Goal: Information Seeking & Learning: Compare options

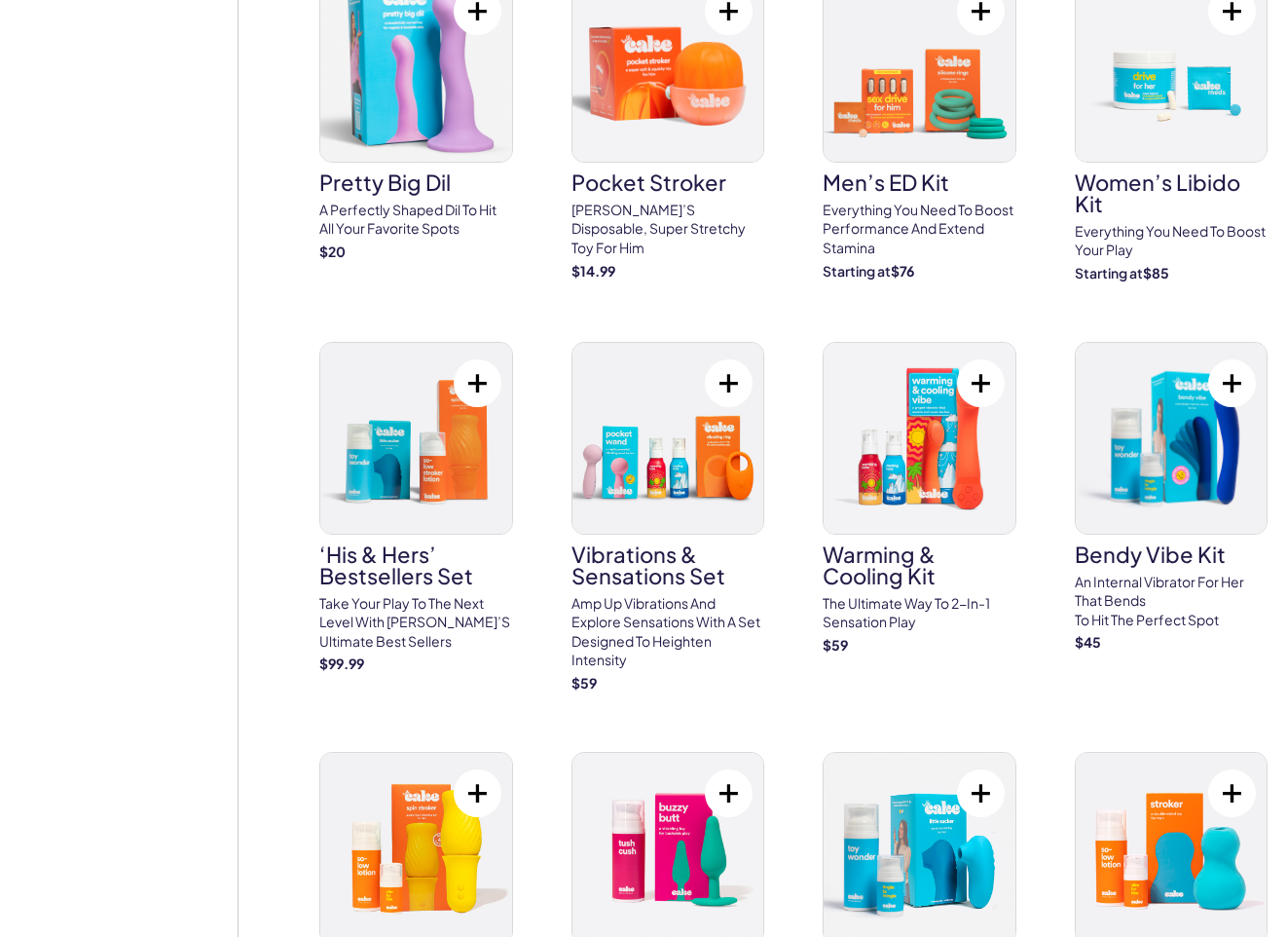
scroll to position [5723, 0]
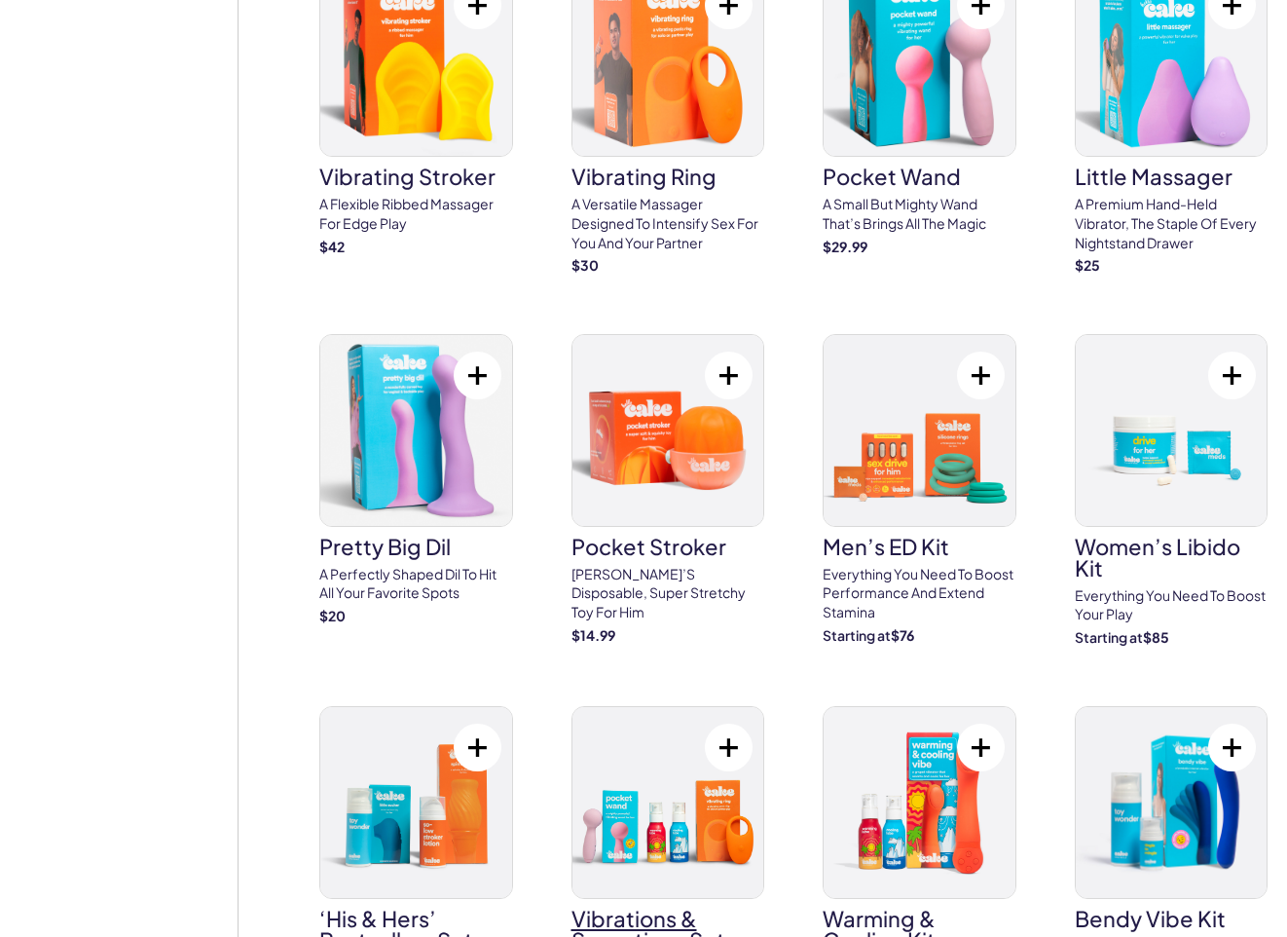
click at [652, 761] on img at bounding box center [669, 802] width 192 height 191
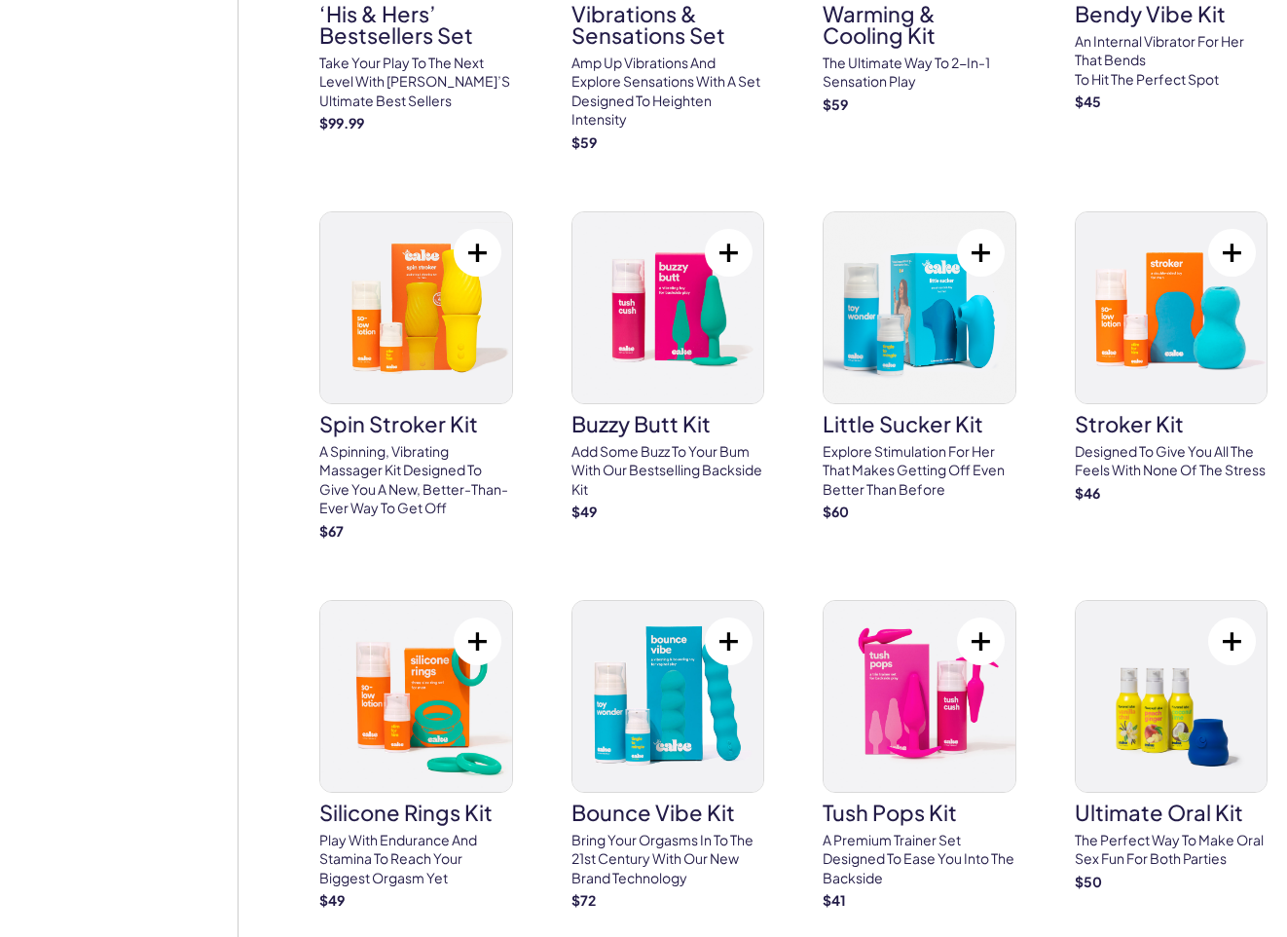
scroll to position [6626, 0]
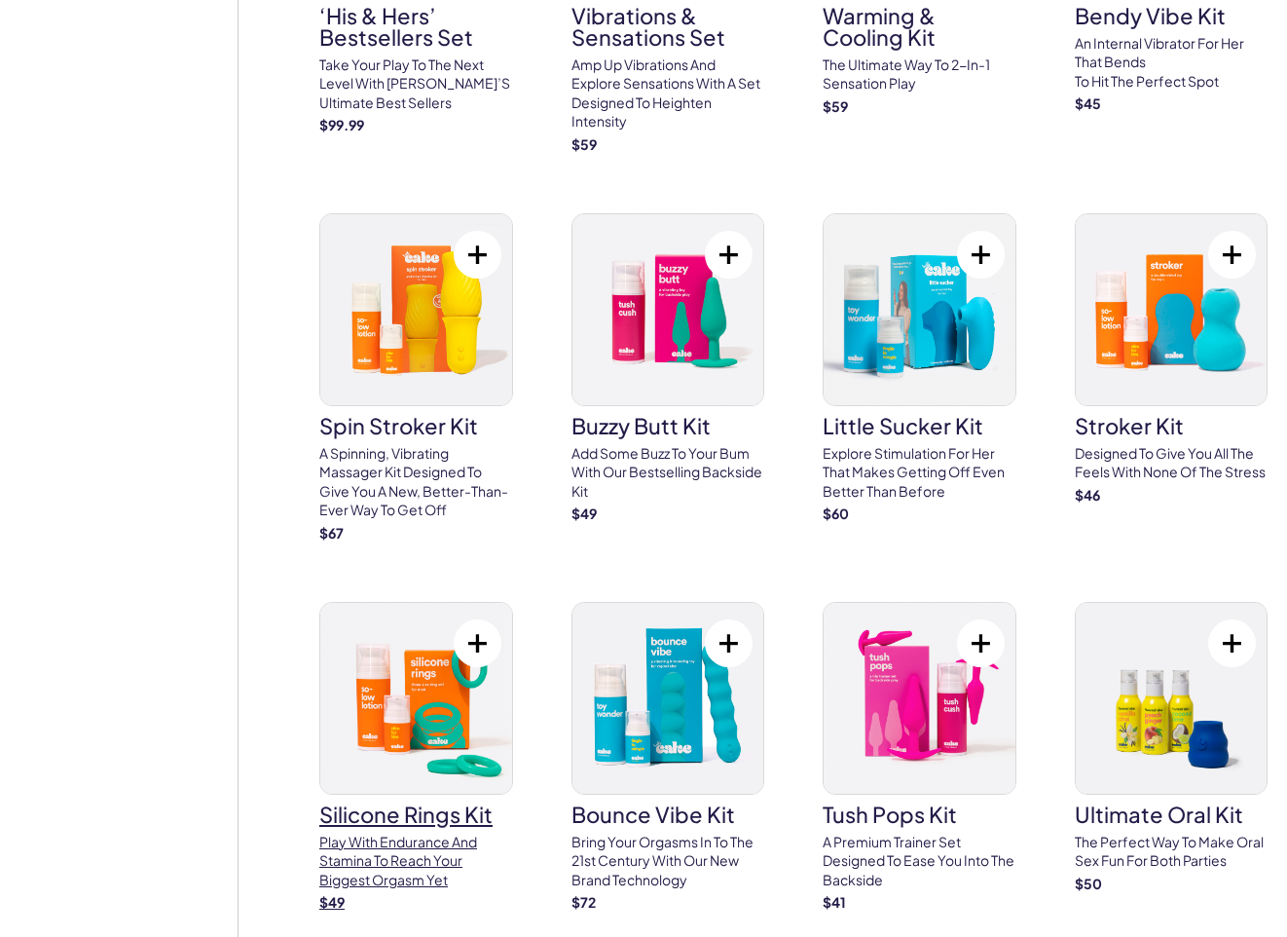
click at [399, 693] on img at bounding box center [416, 698] width 192 height 191
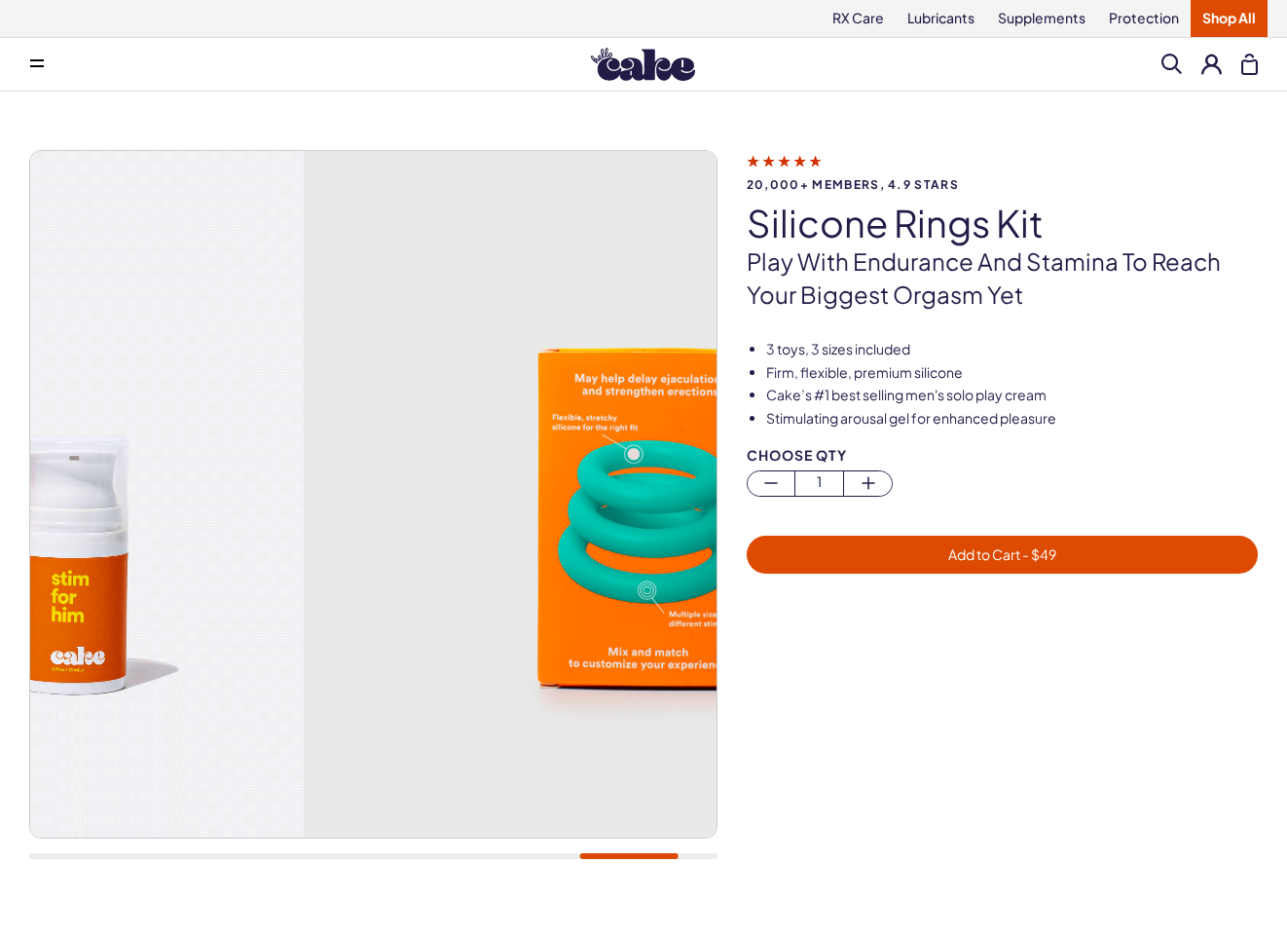
click at [801, 481] on div "20,000+ members, 4.9 stars silicone rings kit Play with endurance and stamina t…" at bounding box center [643, 514] width 1229 height 729
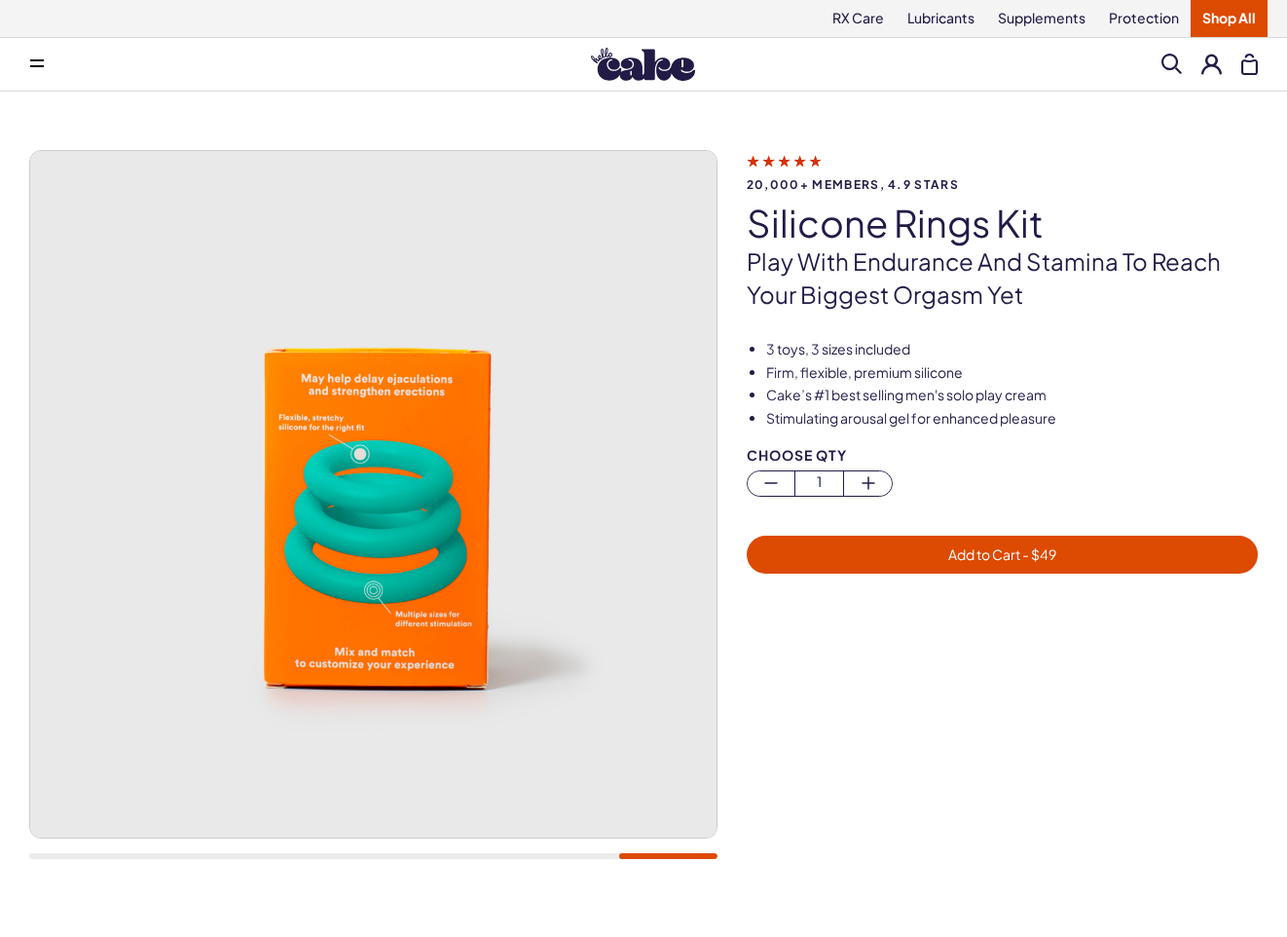
click at [644, 460] on img at bounding box center [373, 494] width 687 height 687
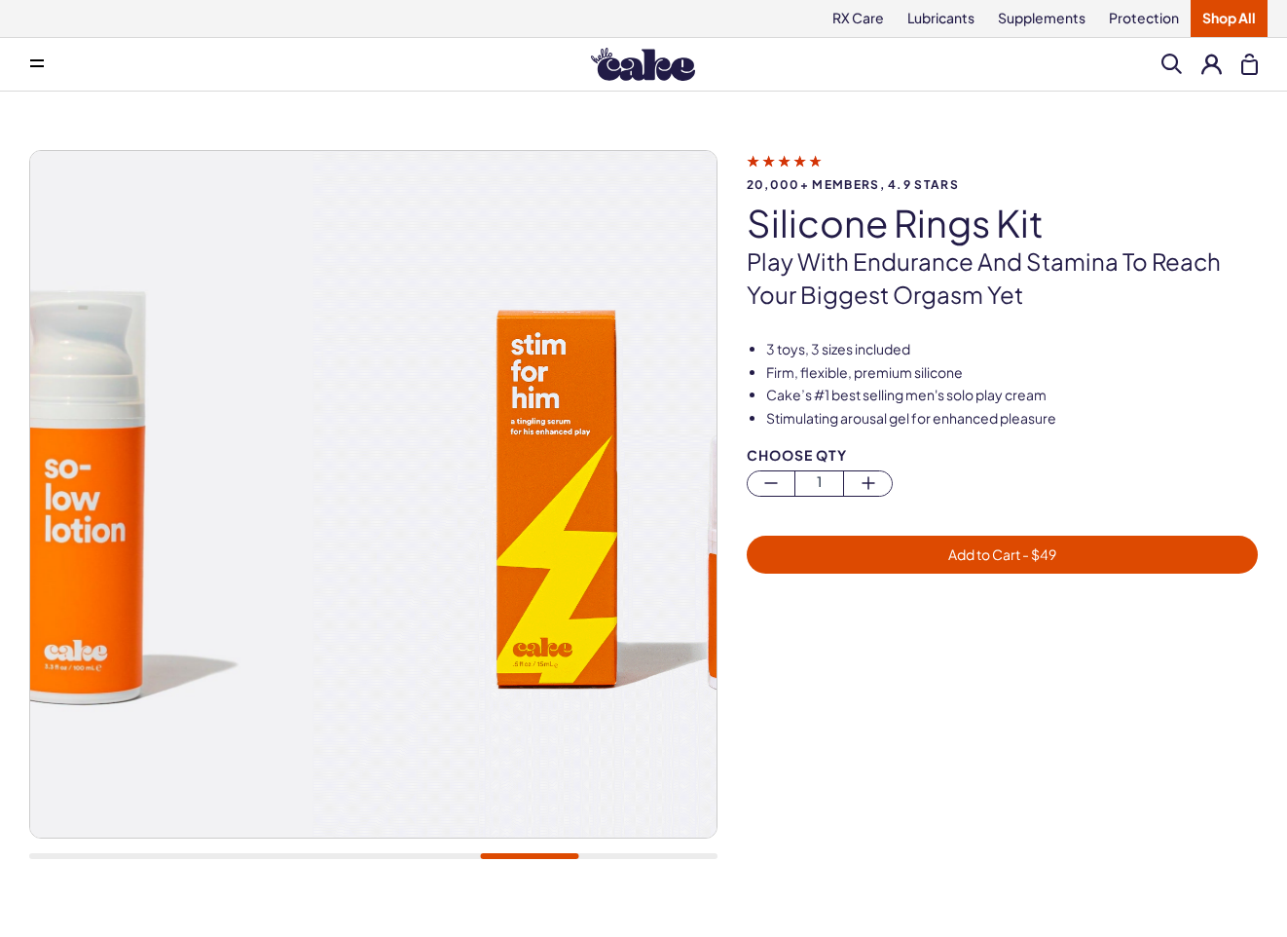
click at [771, 393] on div "20,000+ members, 4.9 stars silicone rings kit Play with endurance and stamina t…" at bounding box center [643, 514] width 1229 height 729
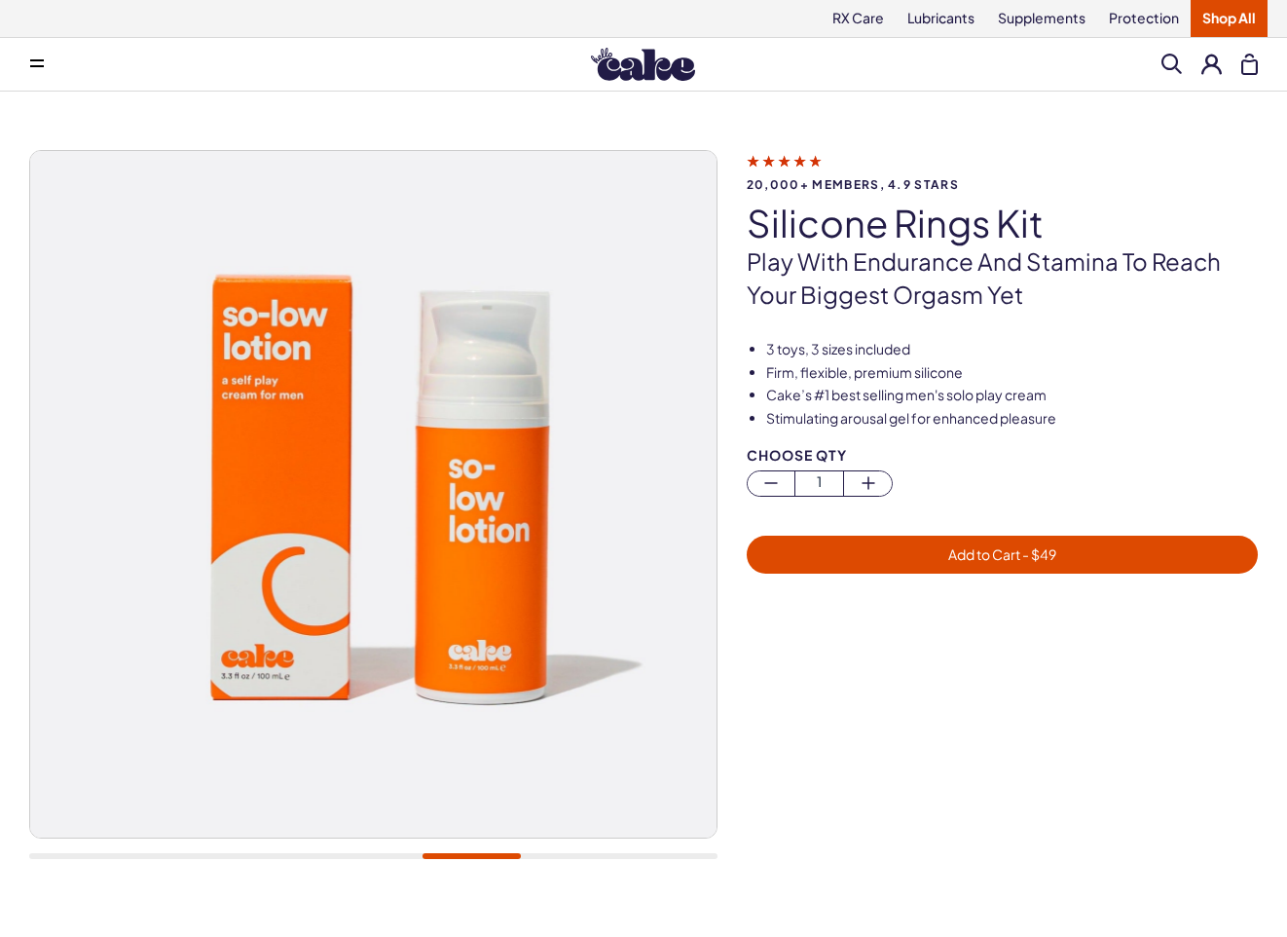
click at [577, 380] on img at bounding box center [373, 494] width 687 height 687
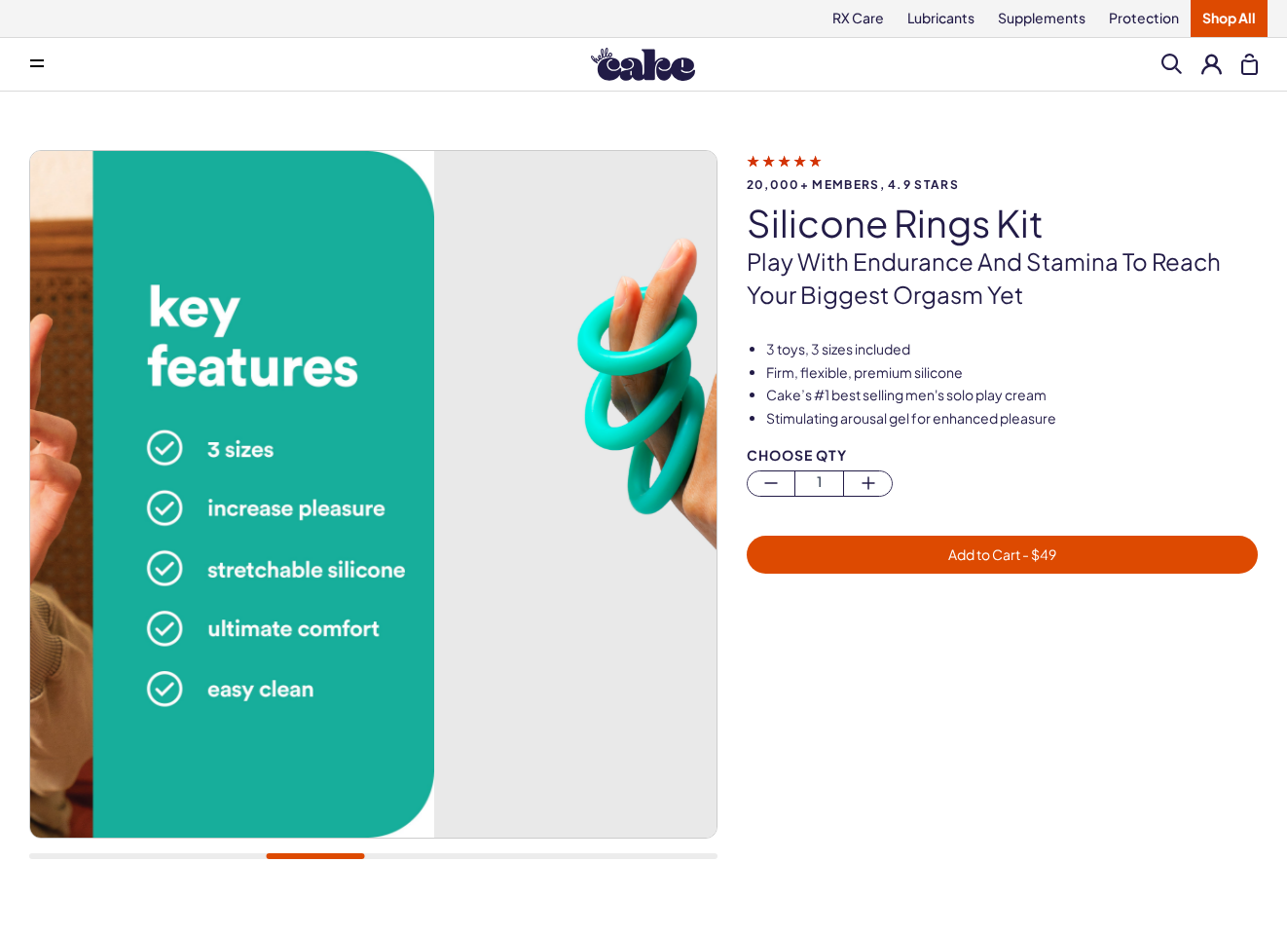
click at [574, 437] on img at bounding box center [777, 494] width 687 height 687
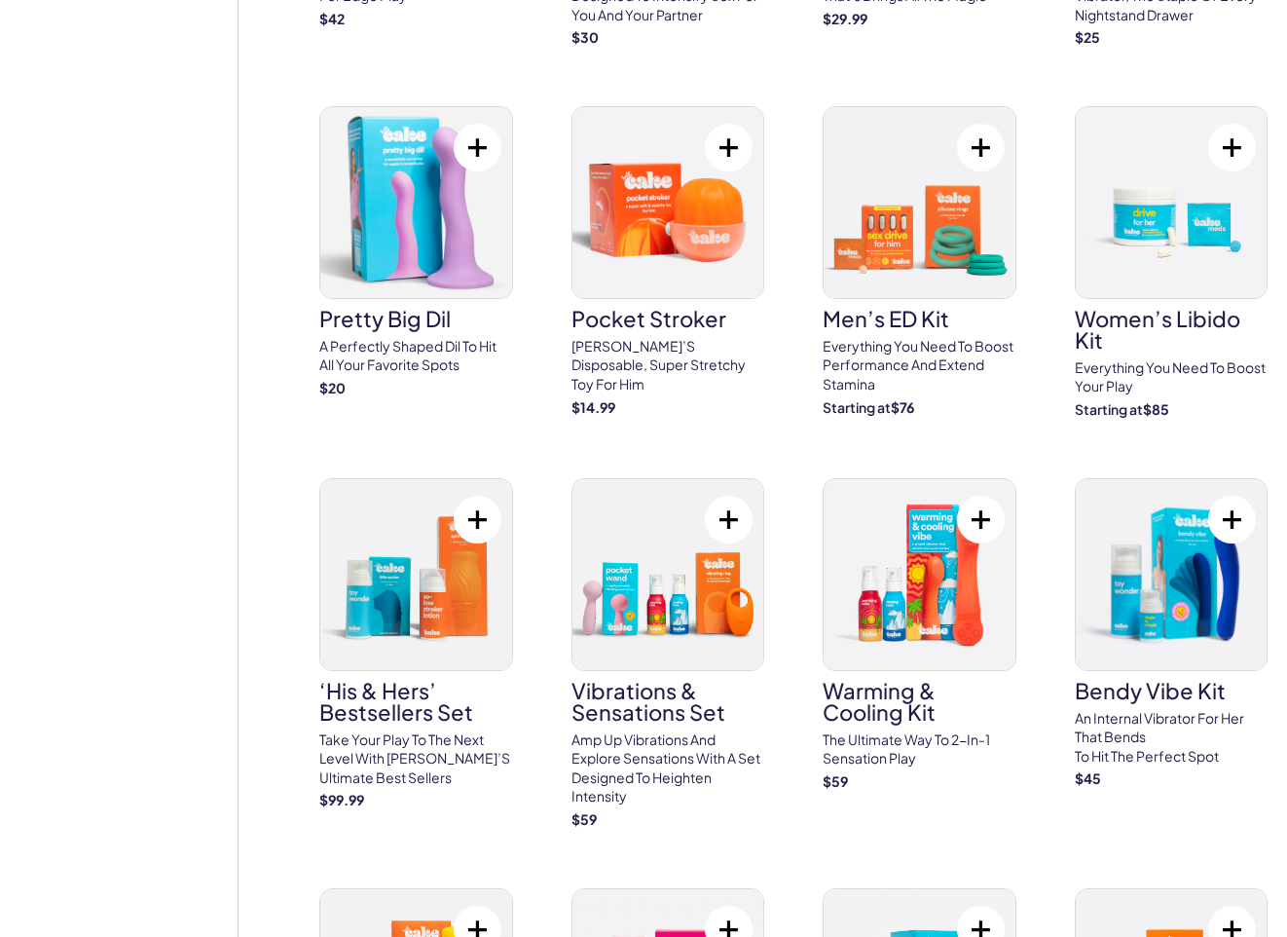
scroll to position [5929, 0]
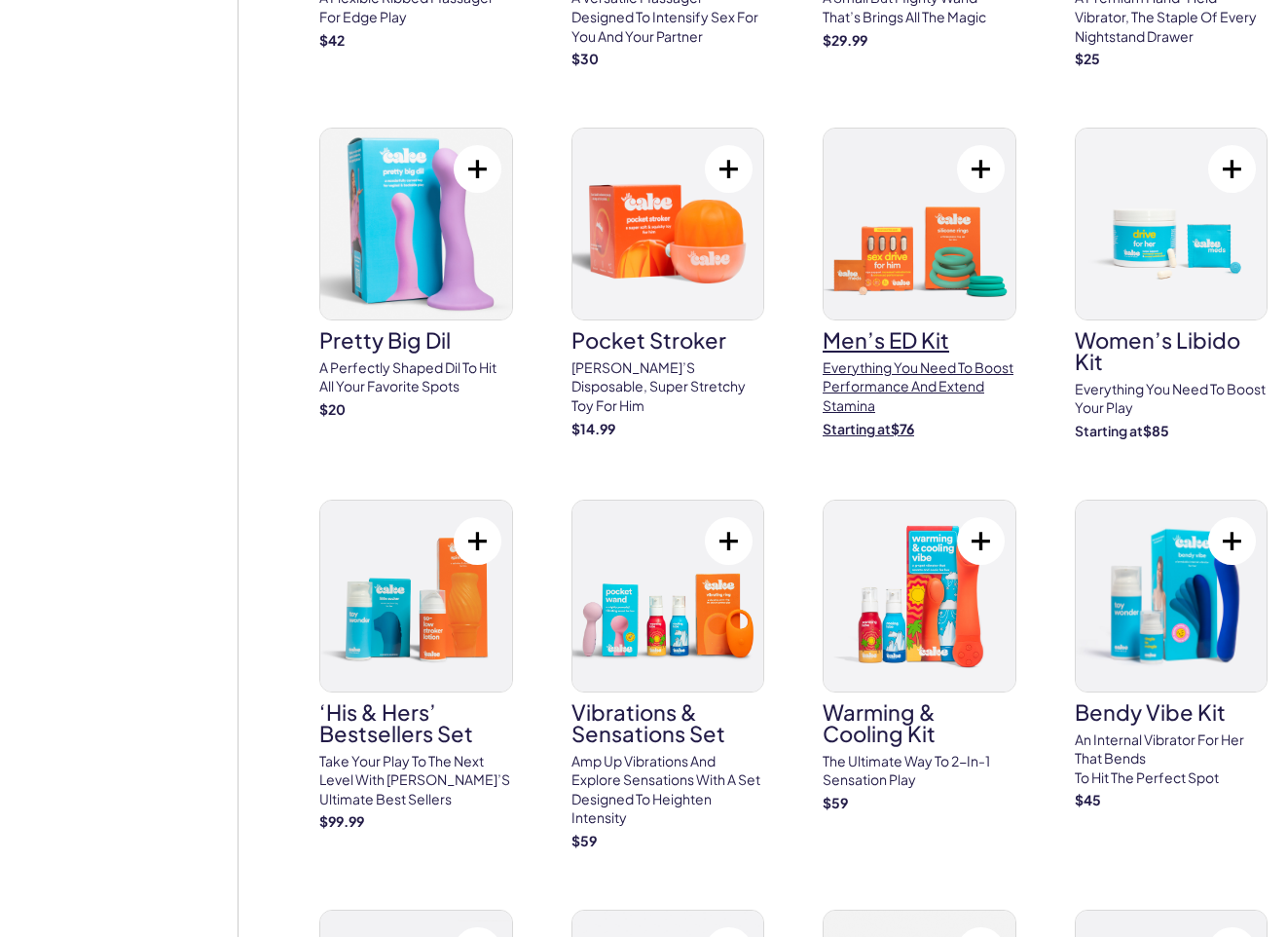
click at [886, 195] on img at bounding box center [920, 224] width 192 height 191
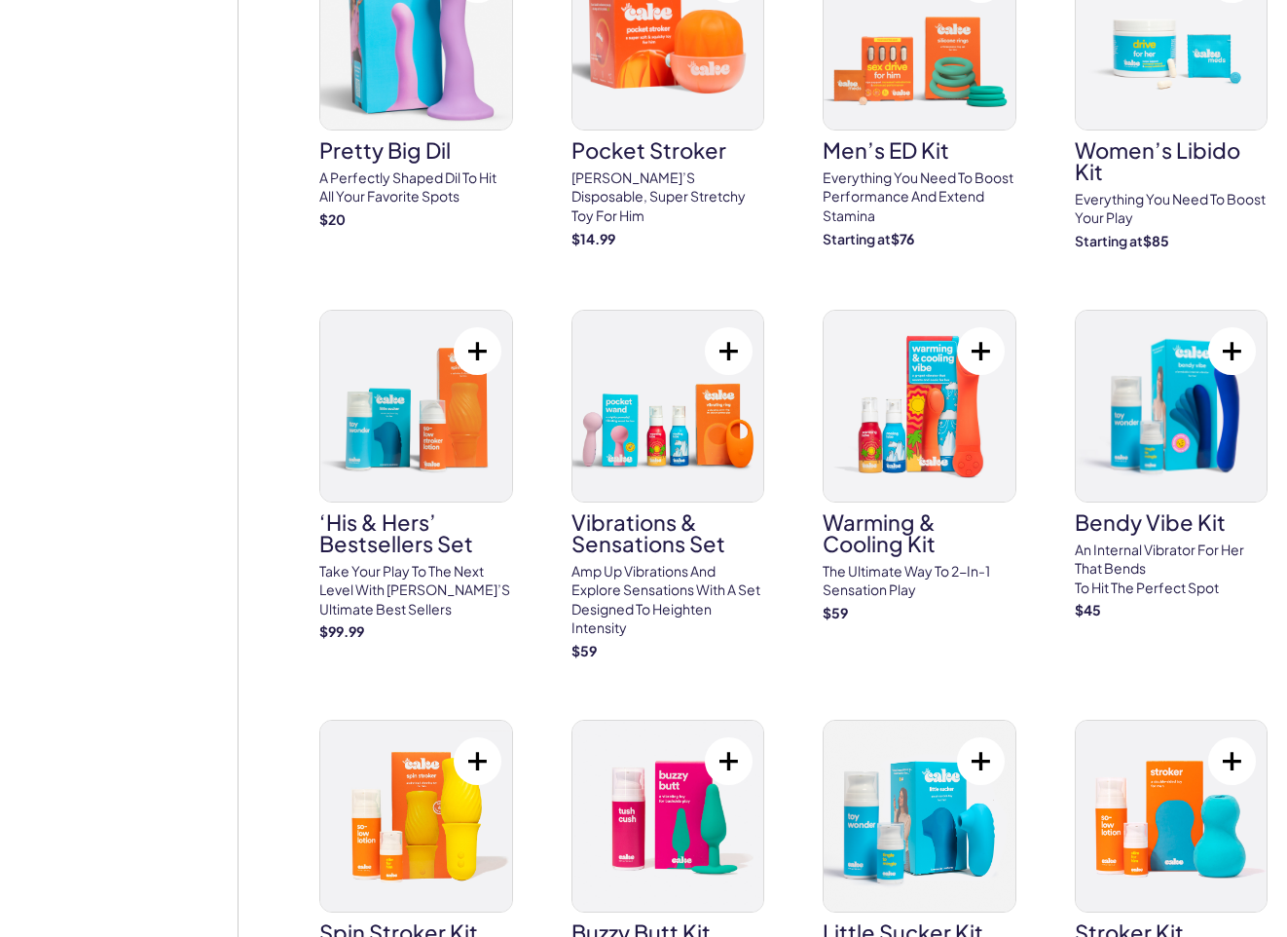
scroll to position [6131, 0]
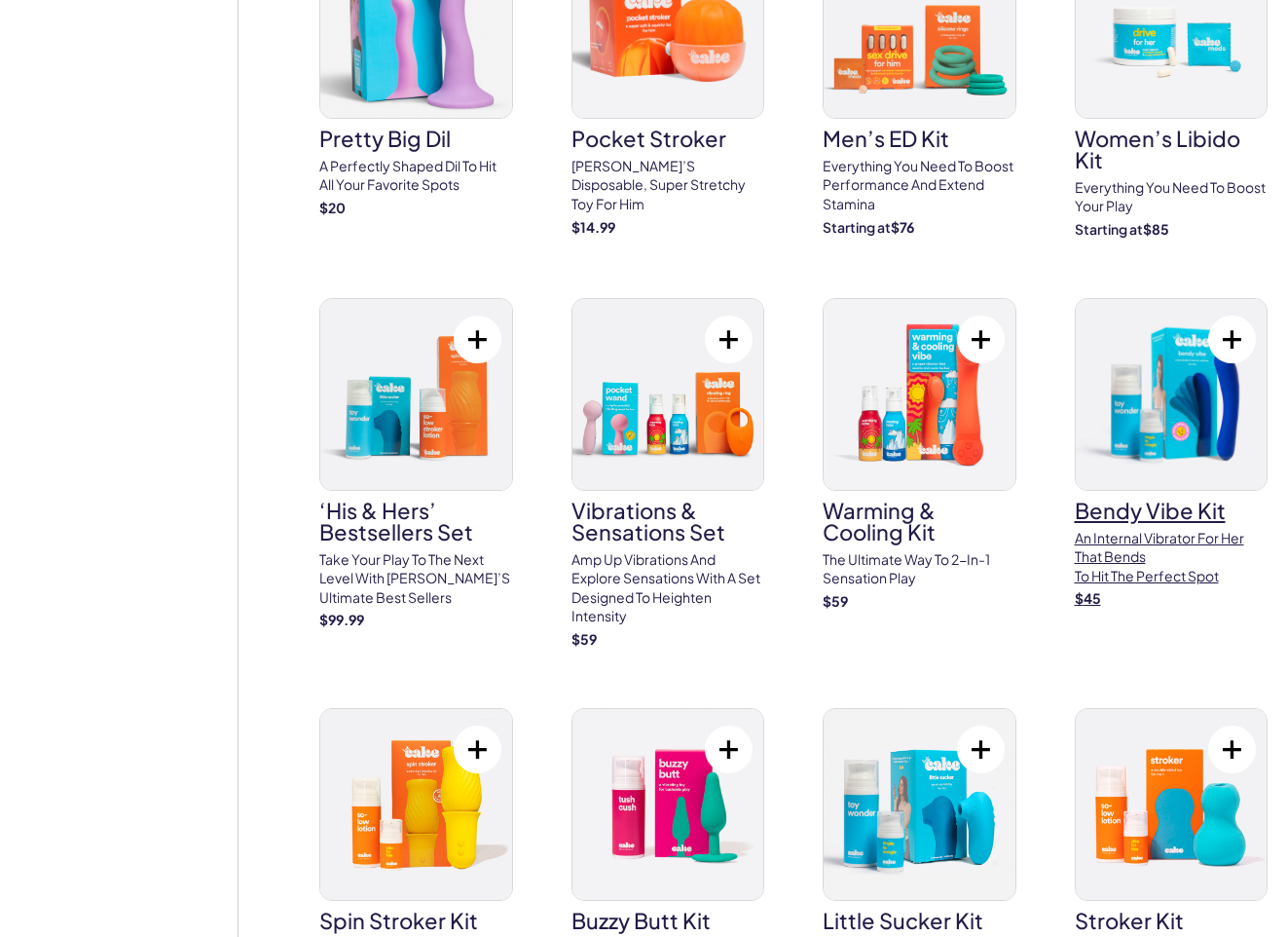
click at [1195, 353] on img at bounding box center [1172, 394] width 192 height 191
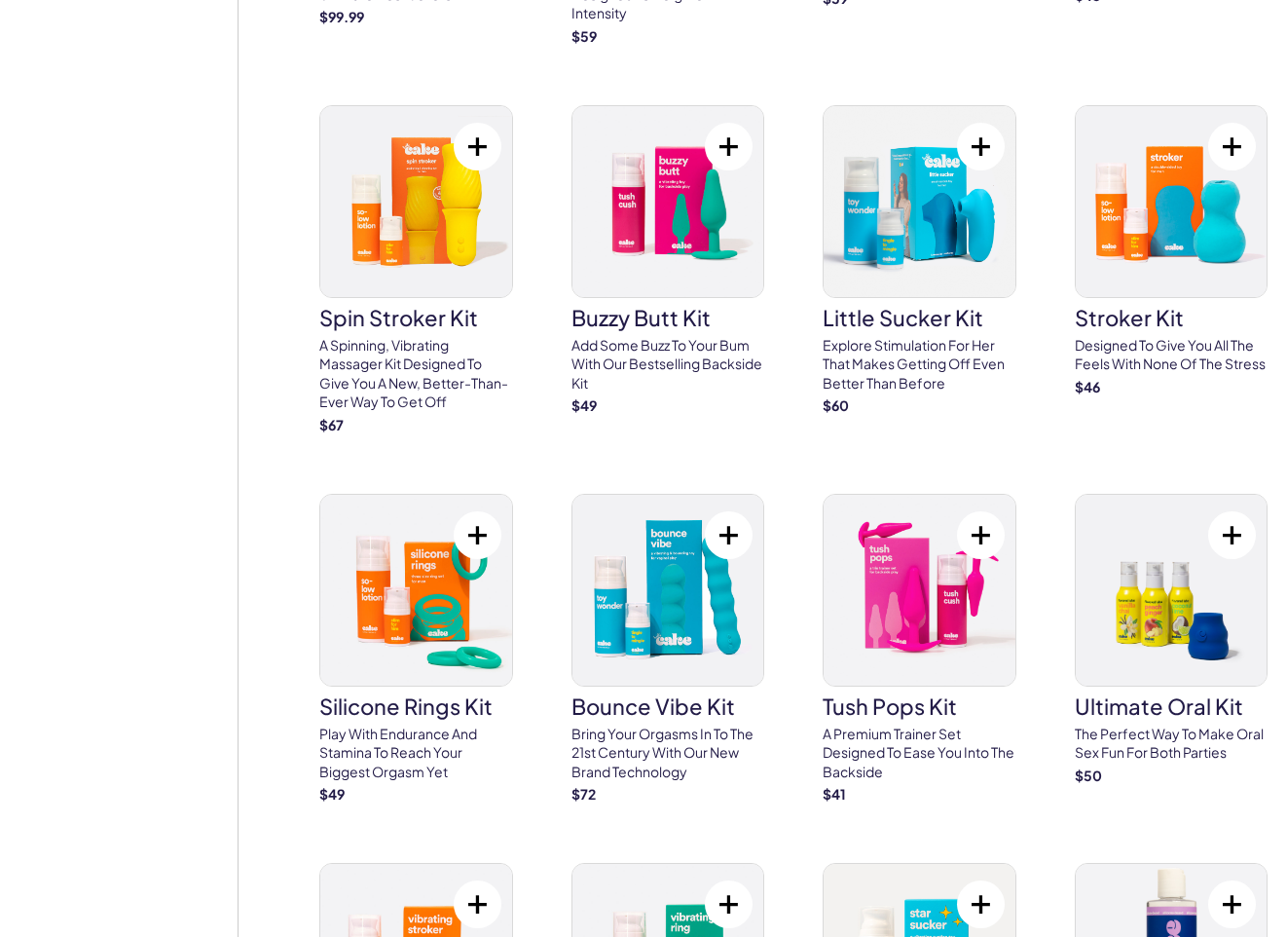
scroll to position [6648, 0]
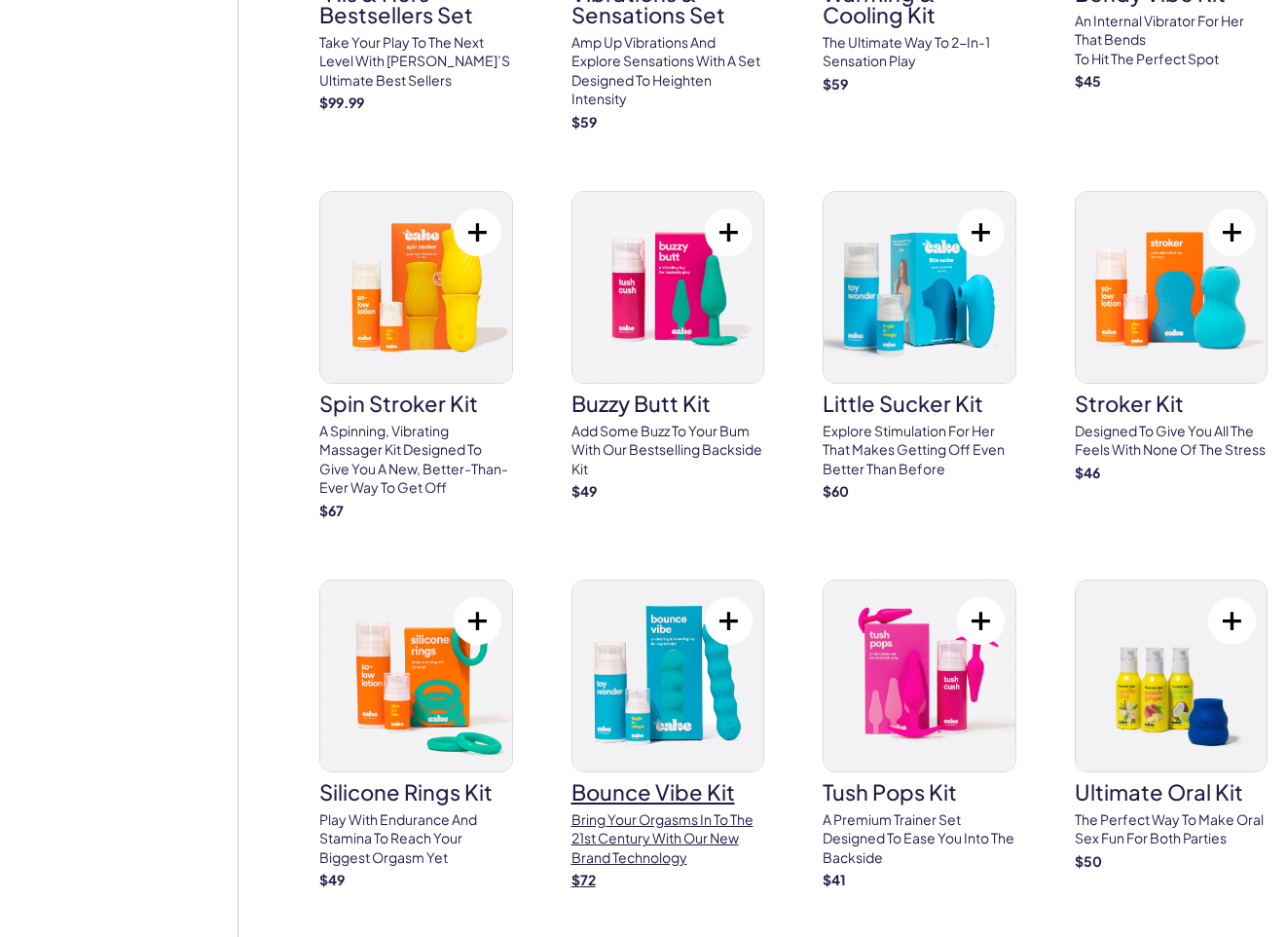
click at [651, 625] on img at bounding box center [669, 675] width 192 height 191
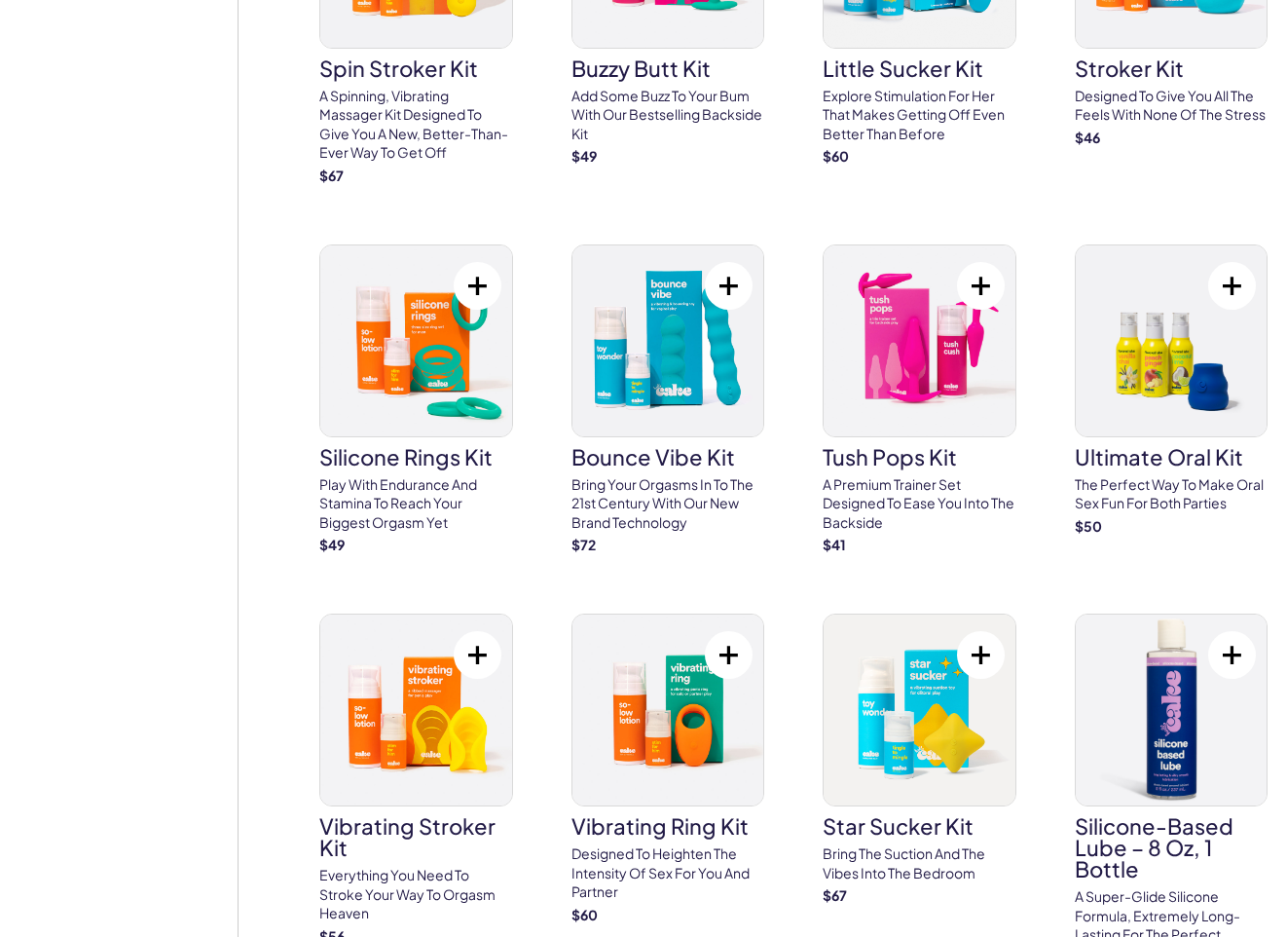
scroll to position [6982, 0]
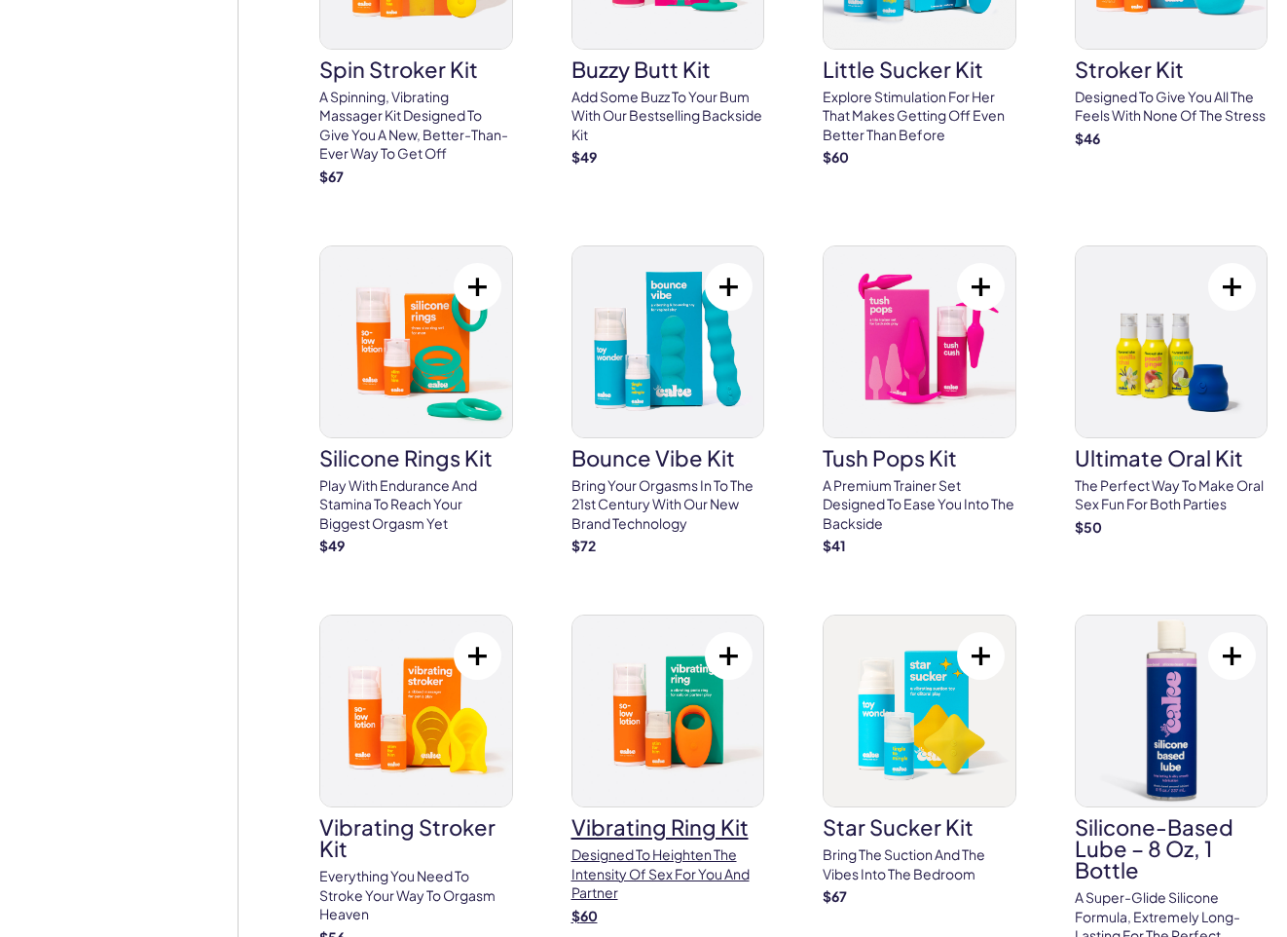
click at [675, 674] on img at bounding box center [669, 710] width 192 height 191
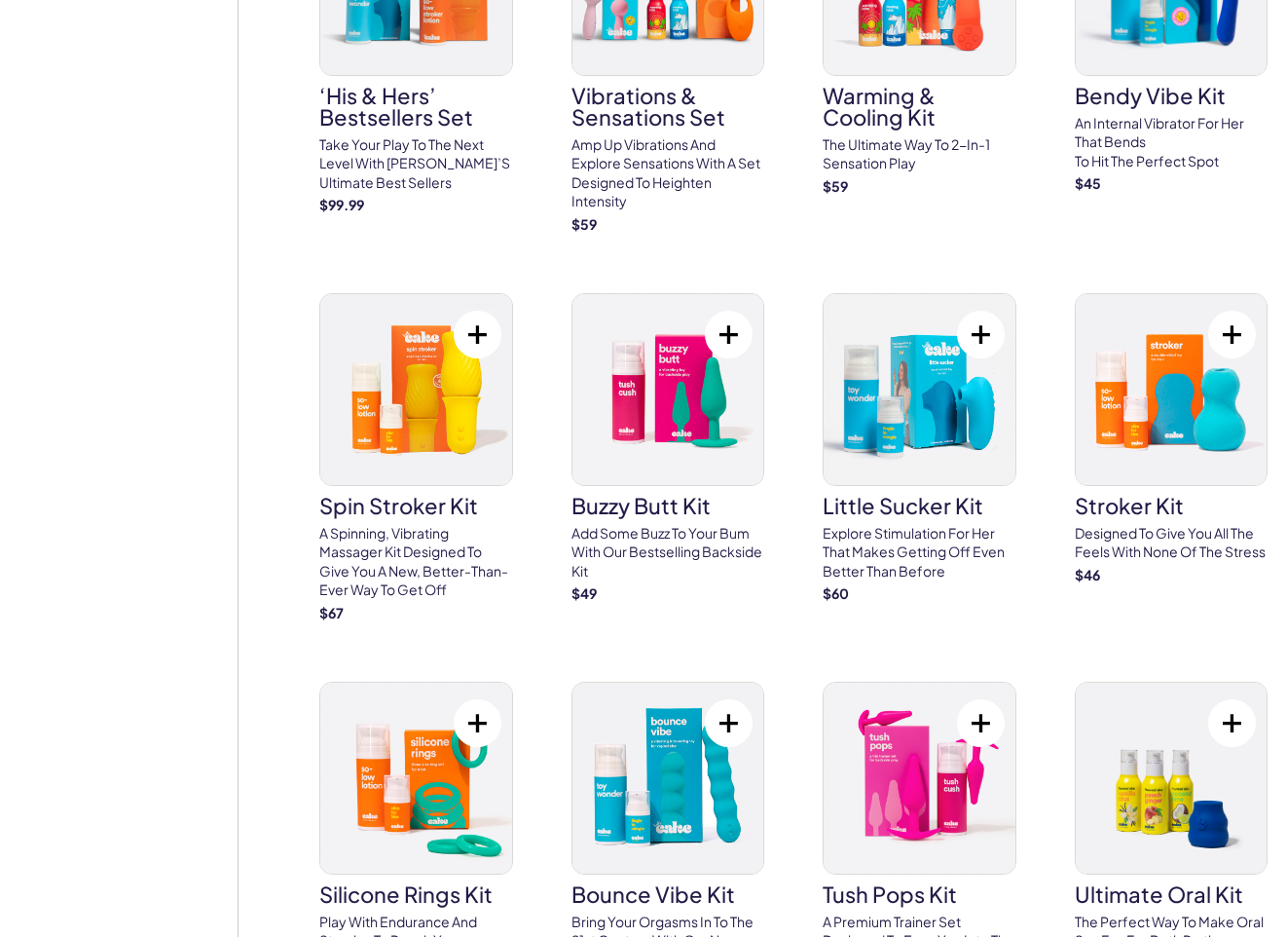
scroll to position [6536, 0]
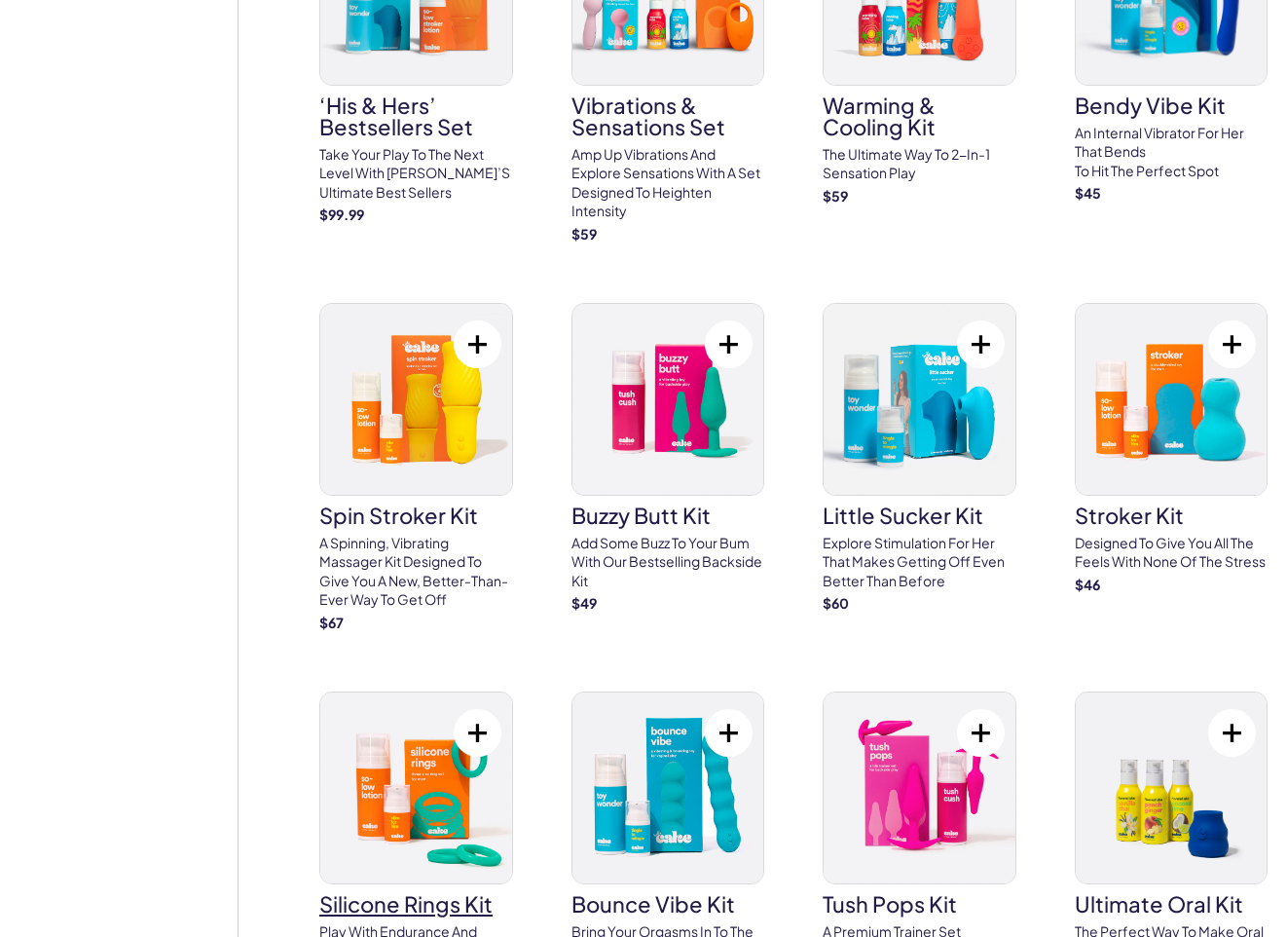
click at [435, 761] on img at bounding box center [416, 787] width 192 height 191
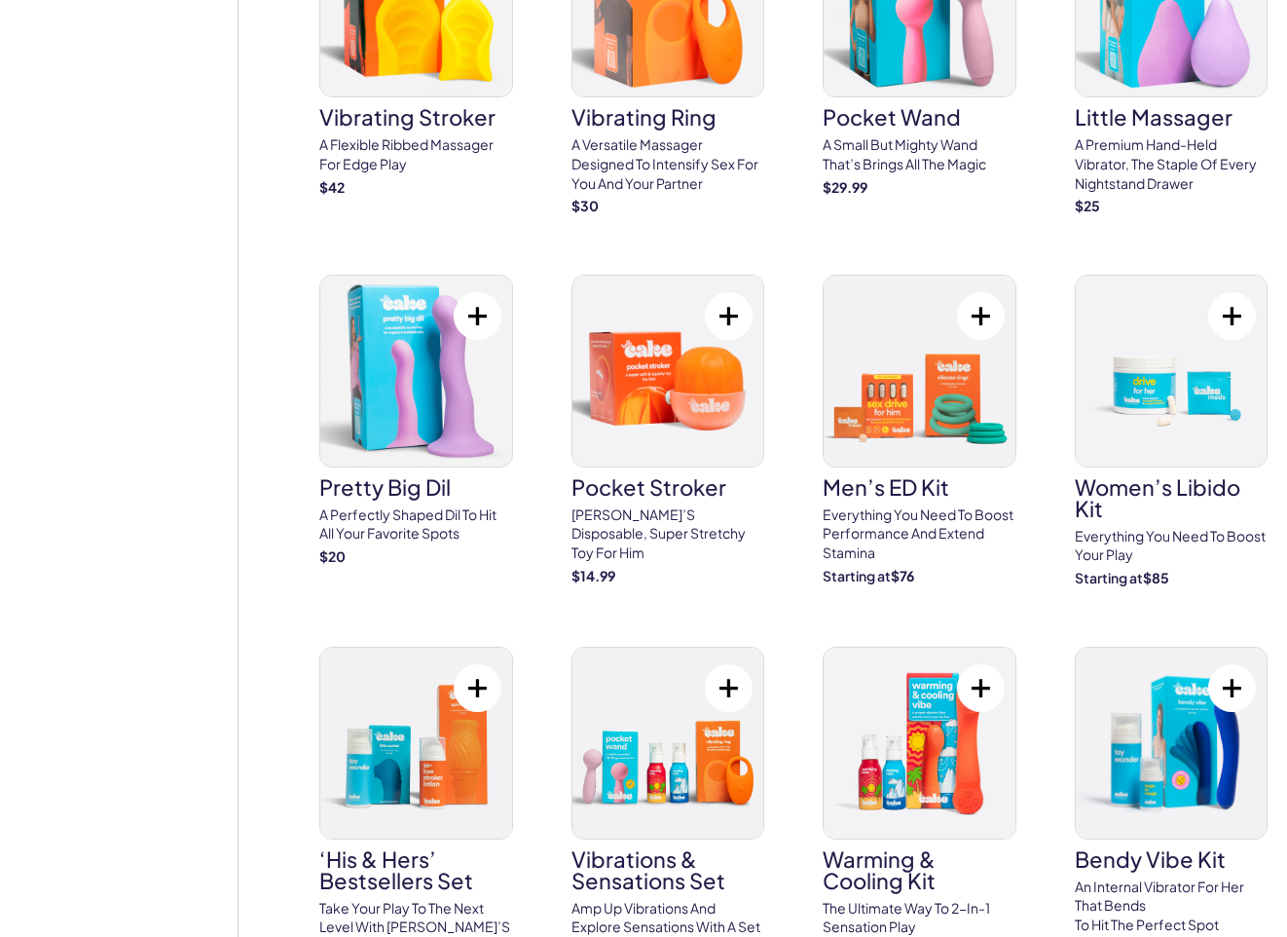
scroll to position [5765, 0]
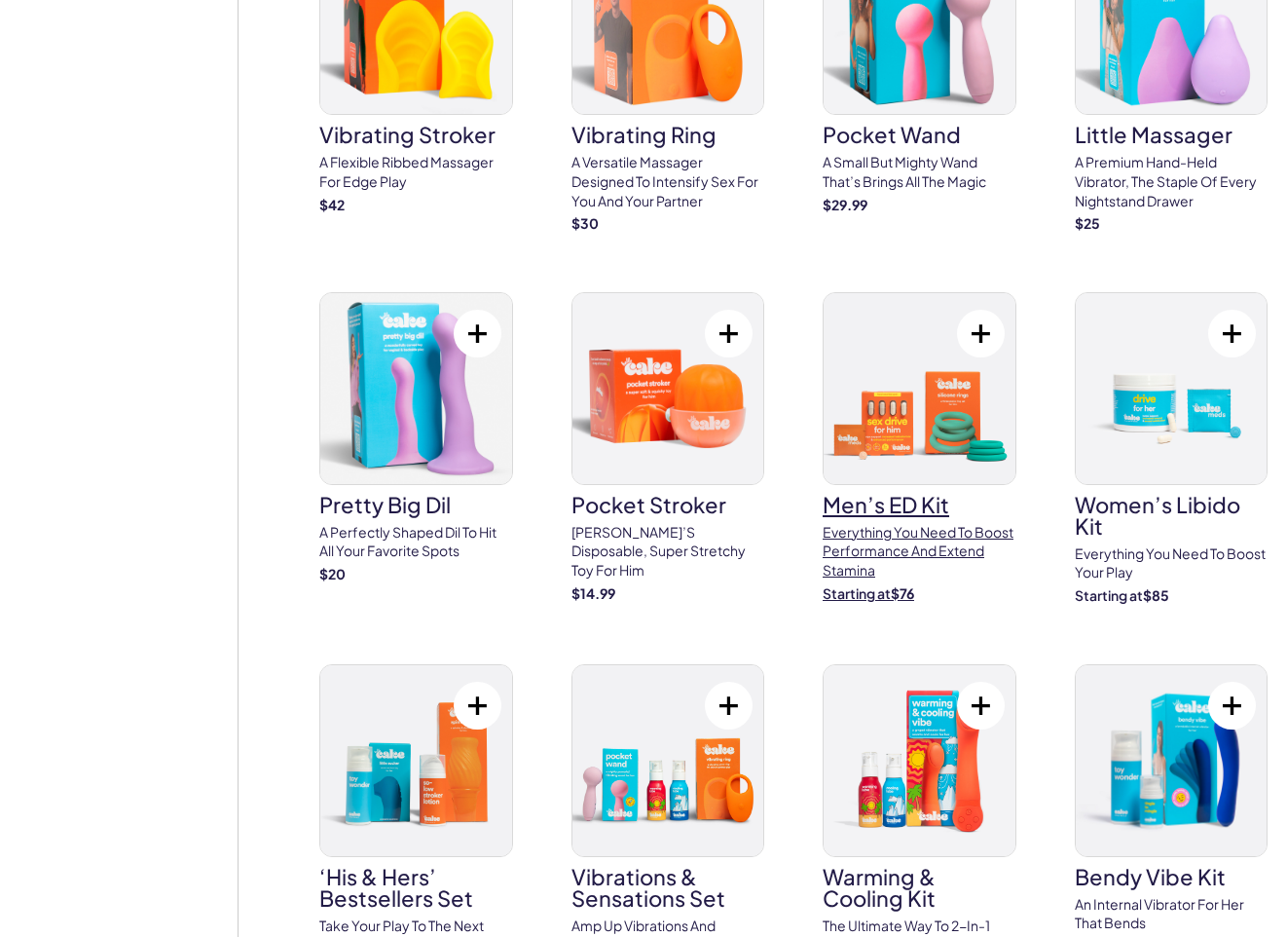
click at [908, 389] on img at bounding box center [920, 388] width 192 height 191
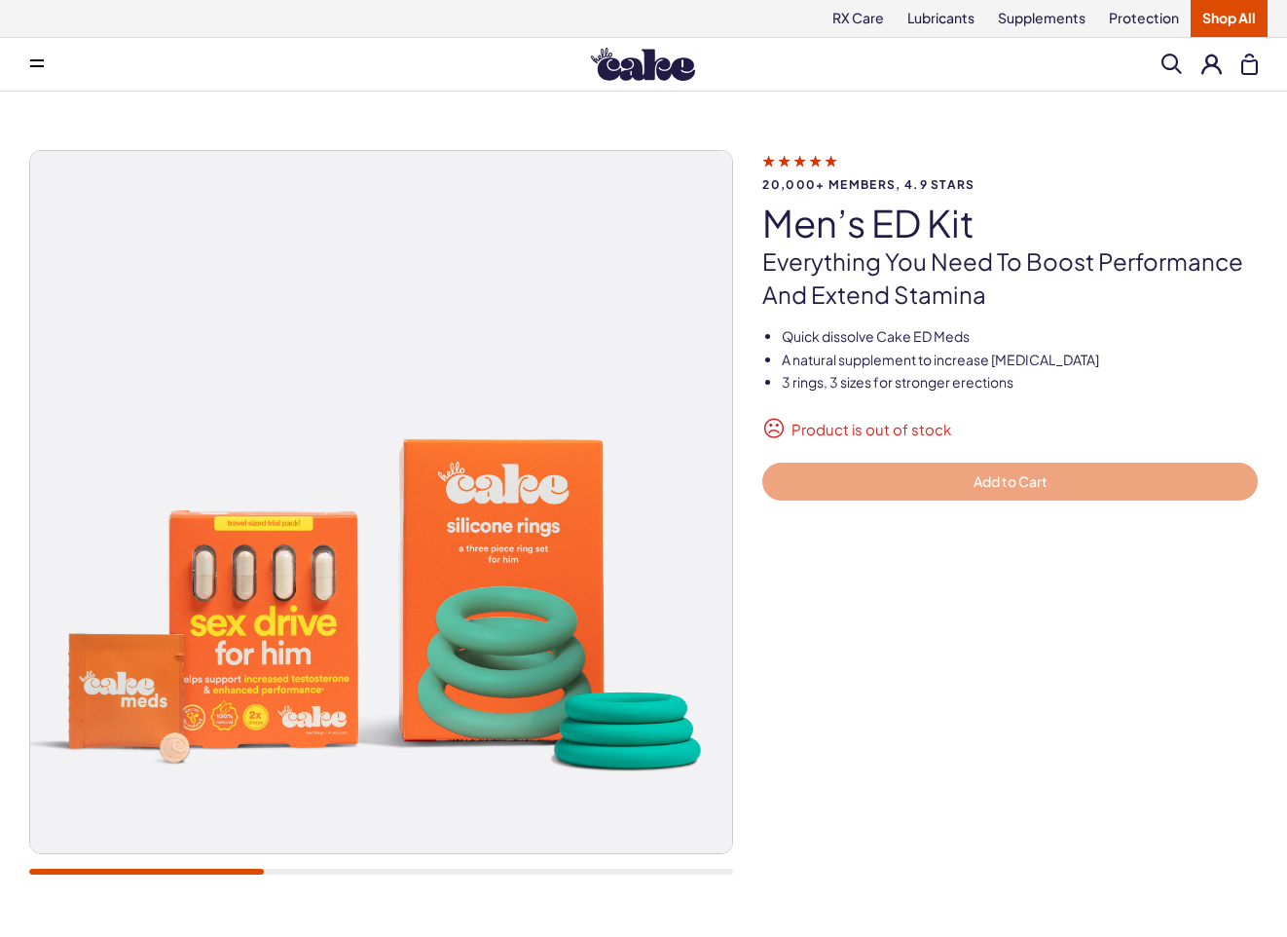
click at [851, 65] on div "Menu Him Her Everything Rx Care Rx For Him Cake ED Meds - To Go The Daily Chew …" at bounding box center [643, 64] width 1287 height 39
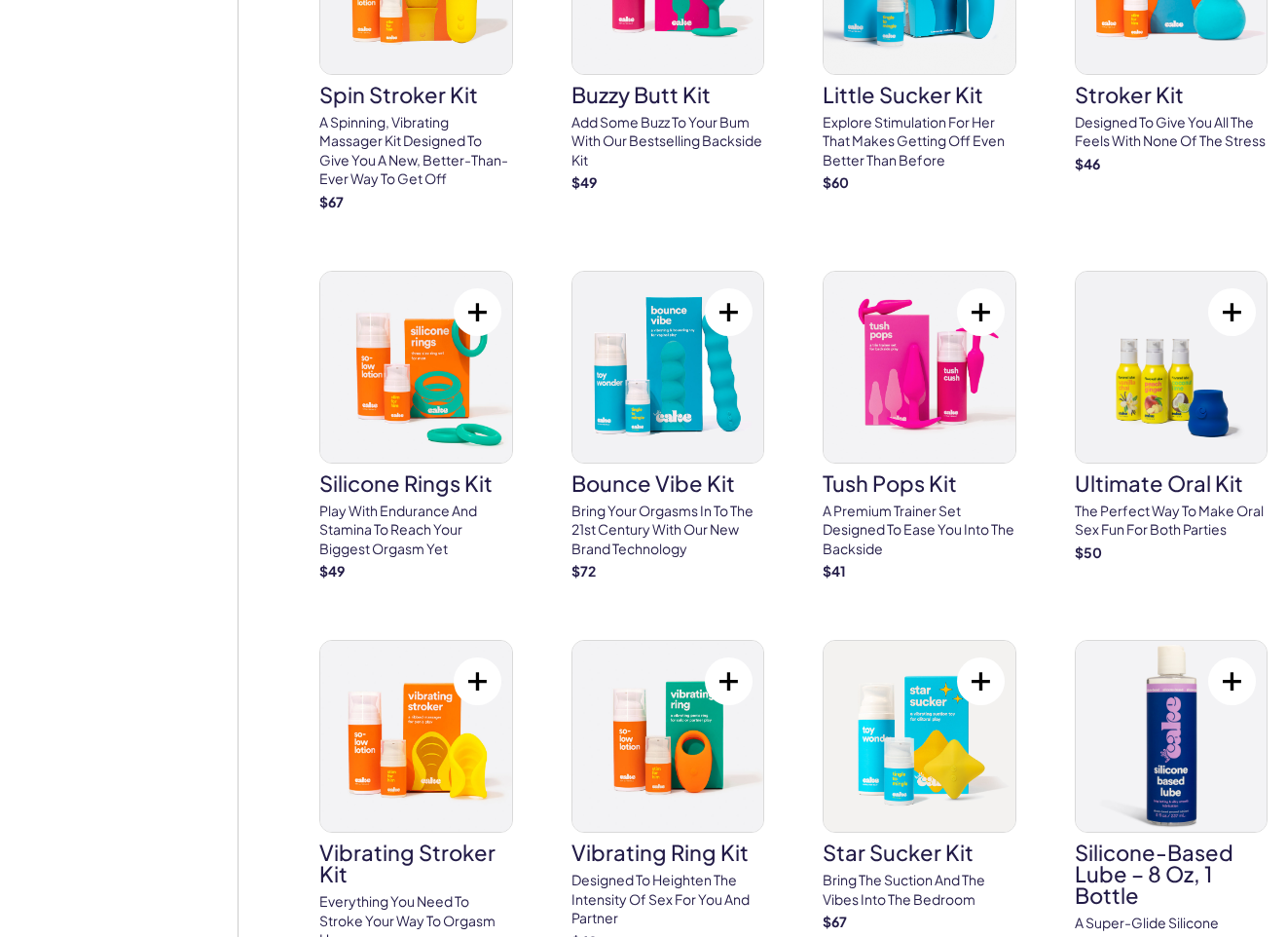
scroll to position [6935, 0]
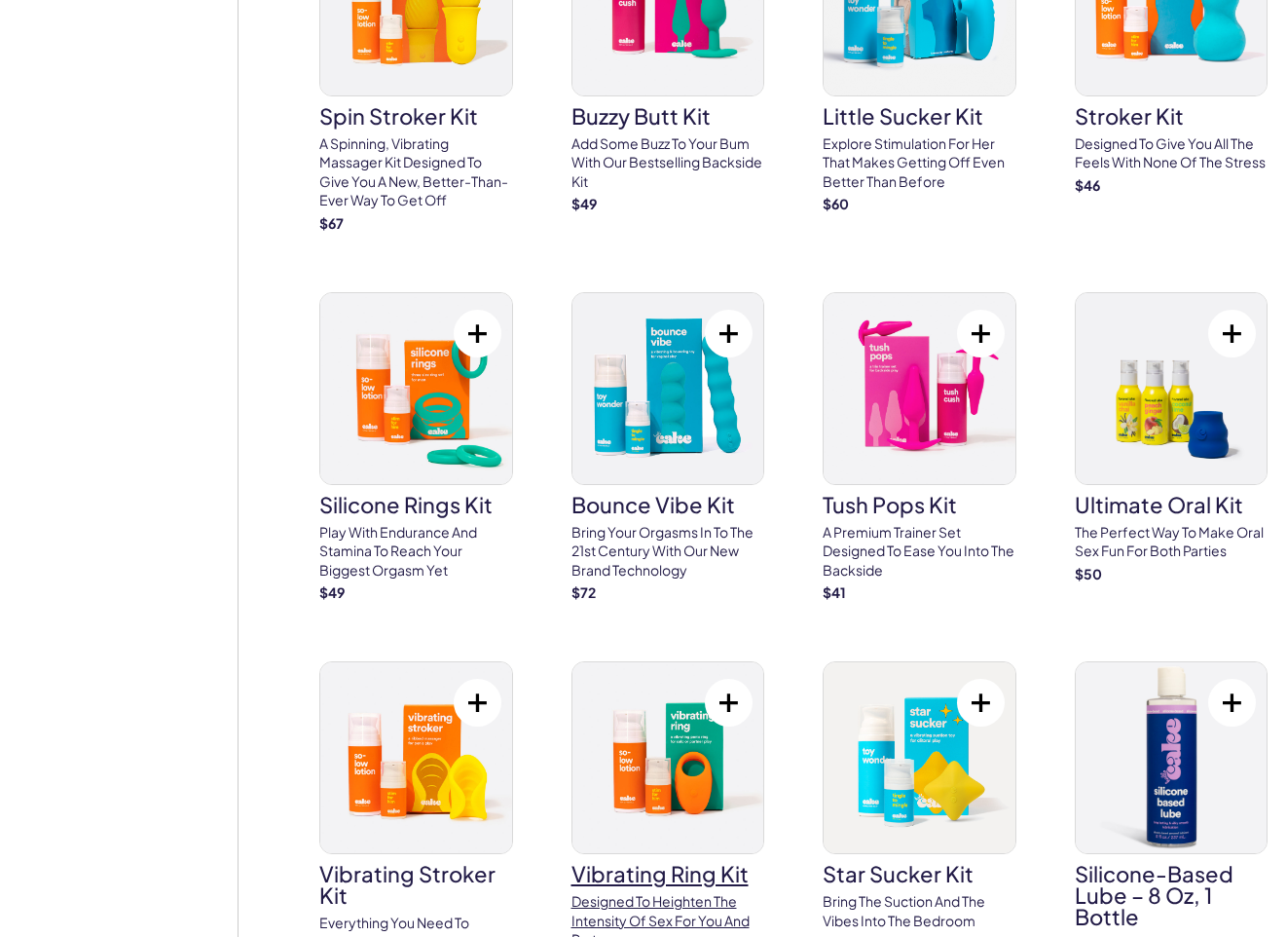
click at [684, 731] on img at bounding box center [669, 757] width 192 height 191
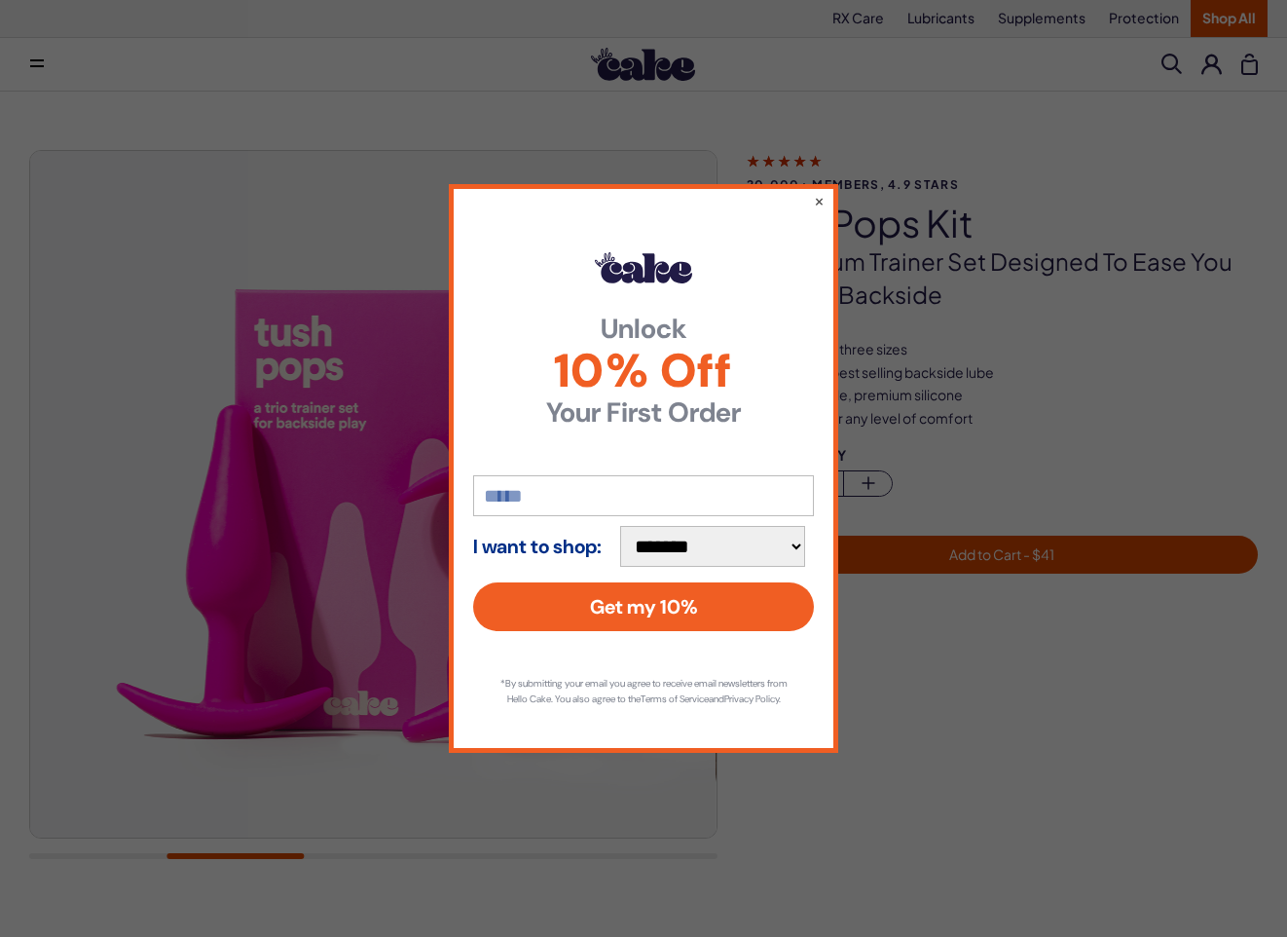
click at [437, 102] on div "**********" at bounding box center [643, 468] width 1287 height 937
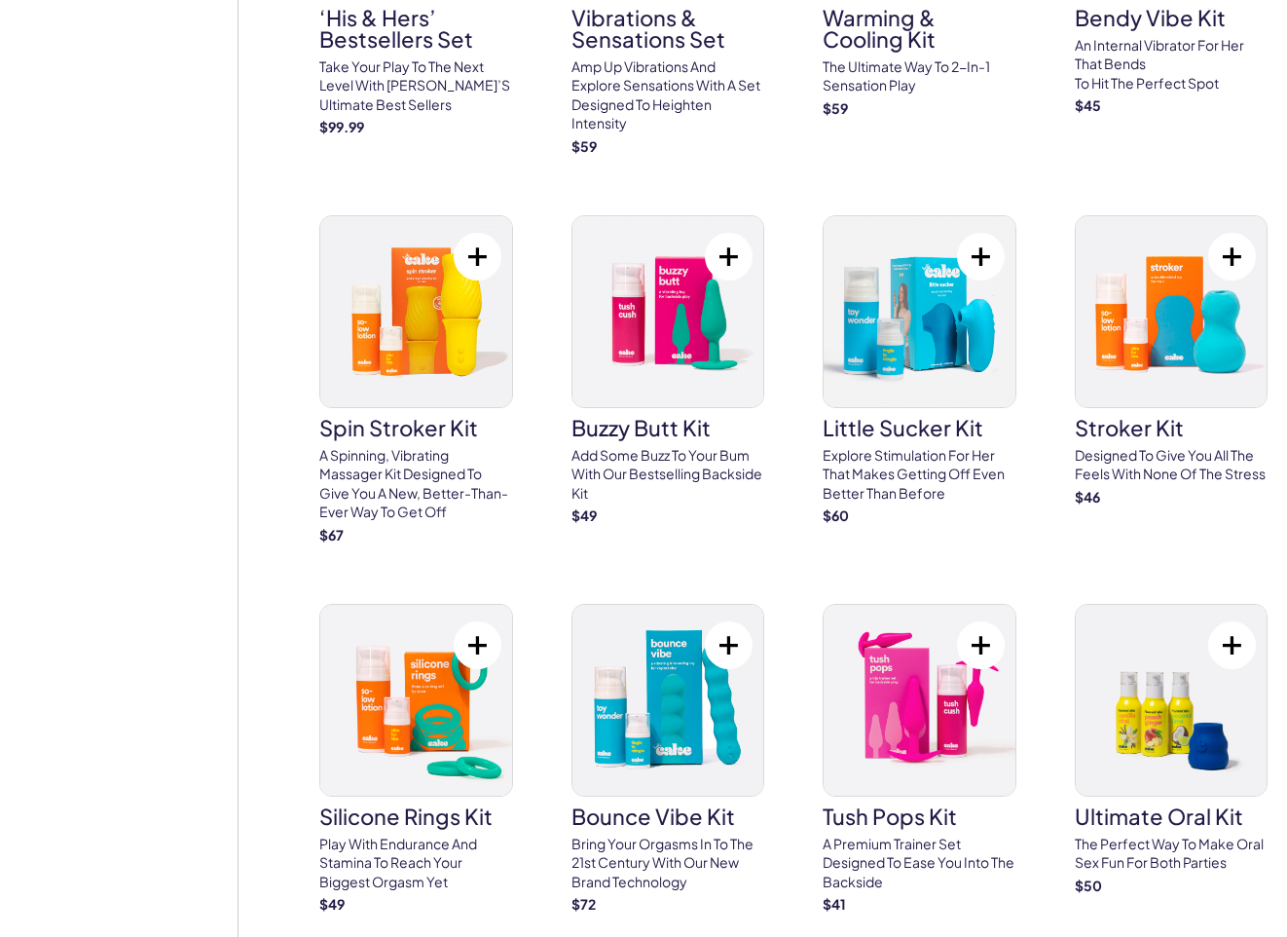
scroll to position [6610, 0]
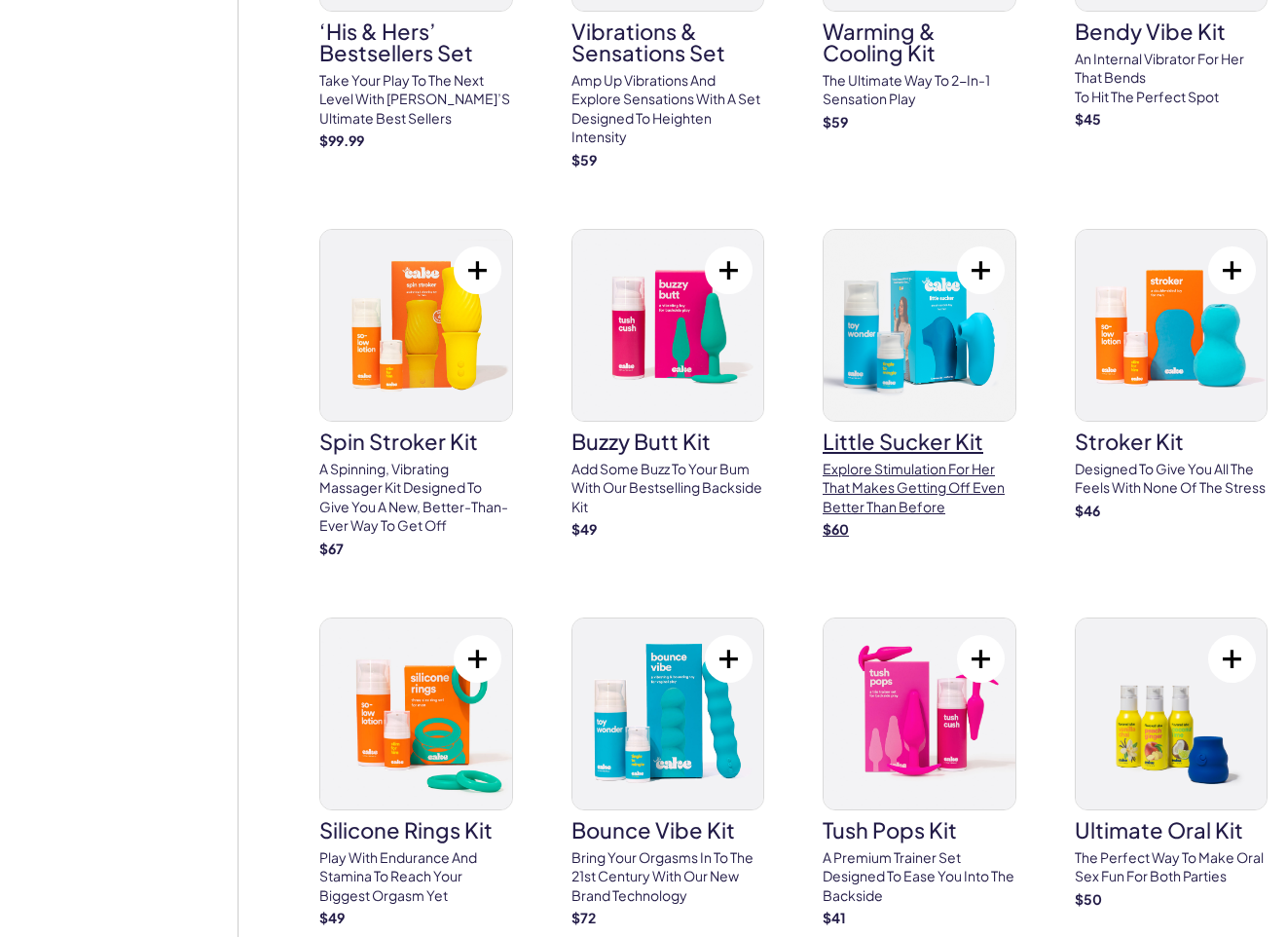
click at [900, 311] on img at bounding box center [920, 325] width 192 height 191
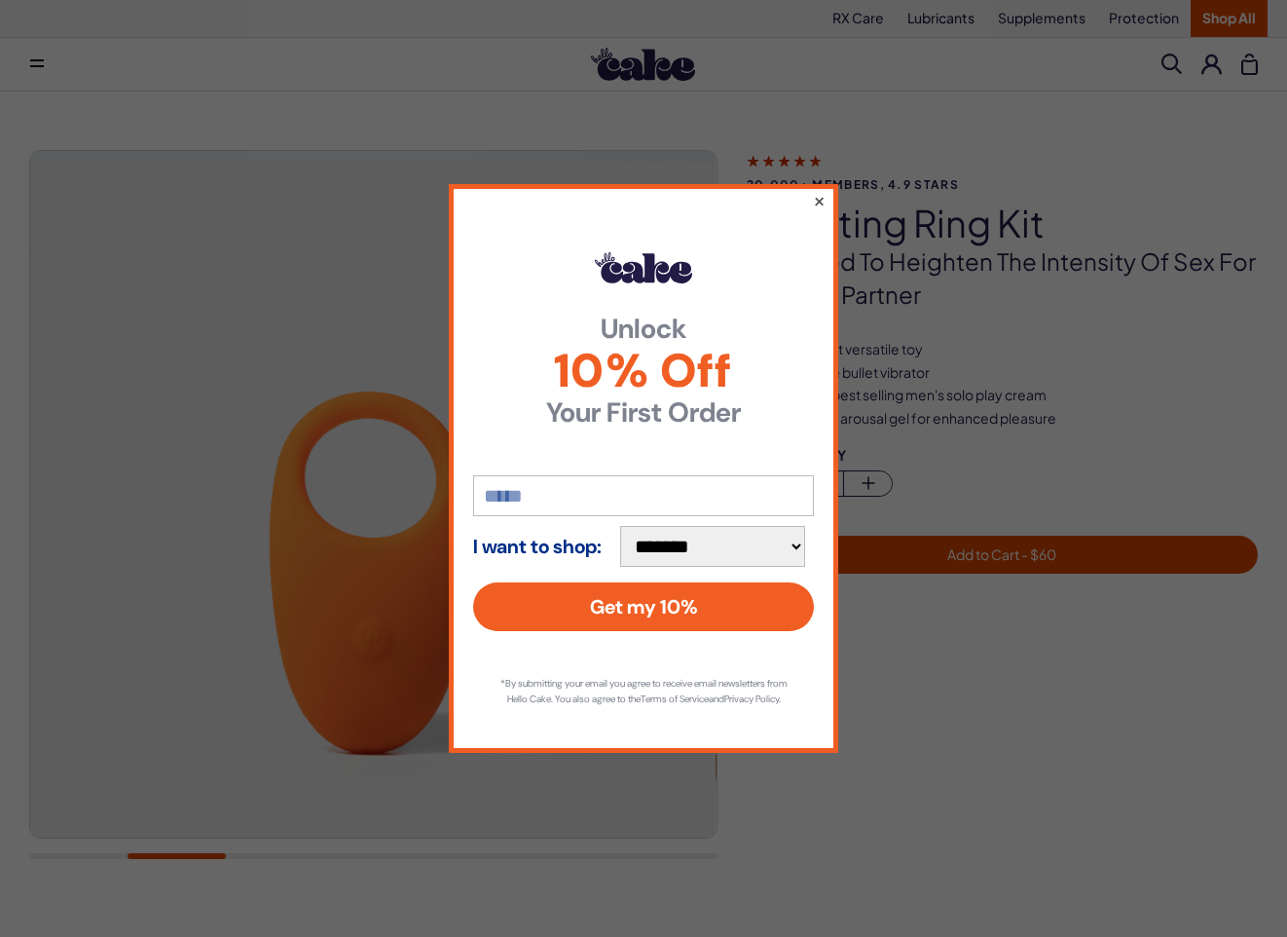
click at [819, 189] on button "×" at bounding box center [819, 200] width 13 height 23
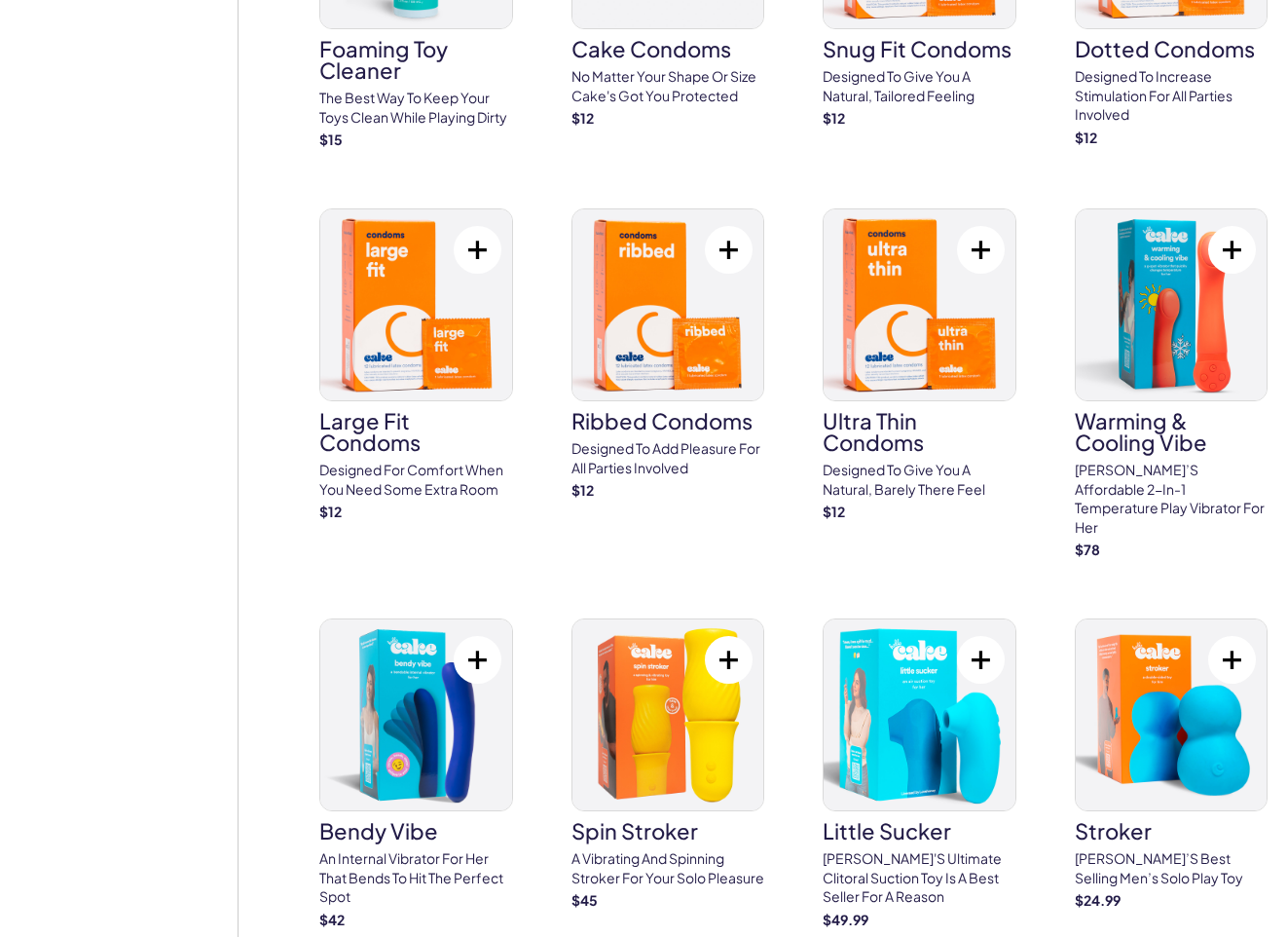
scroll to position [3888, 0]
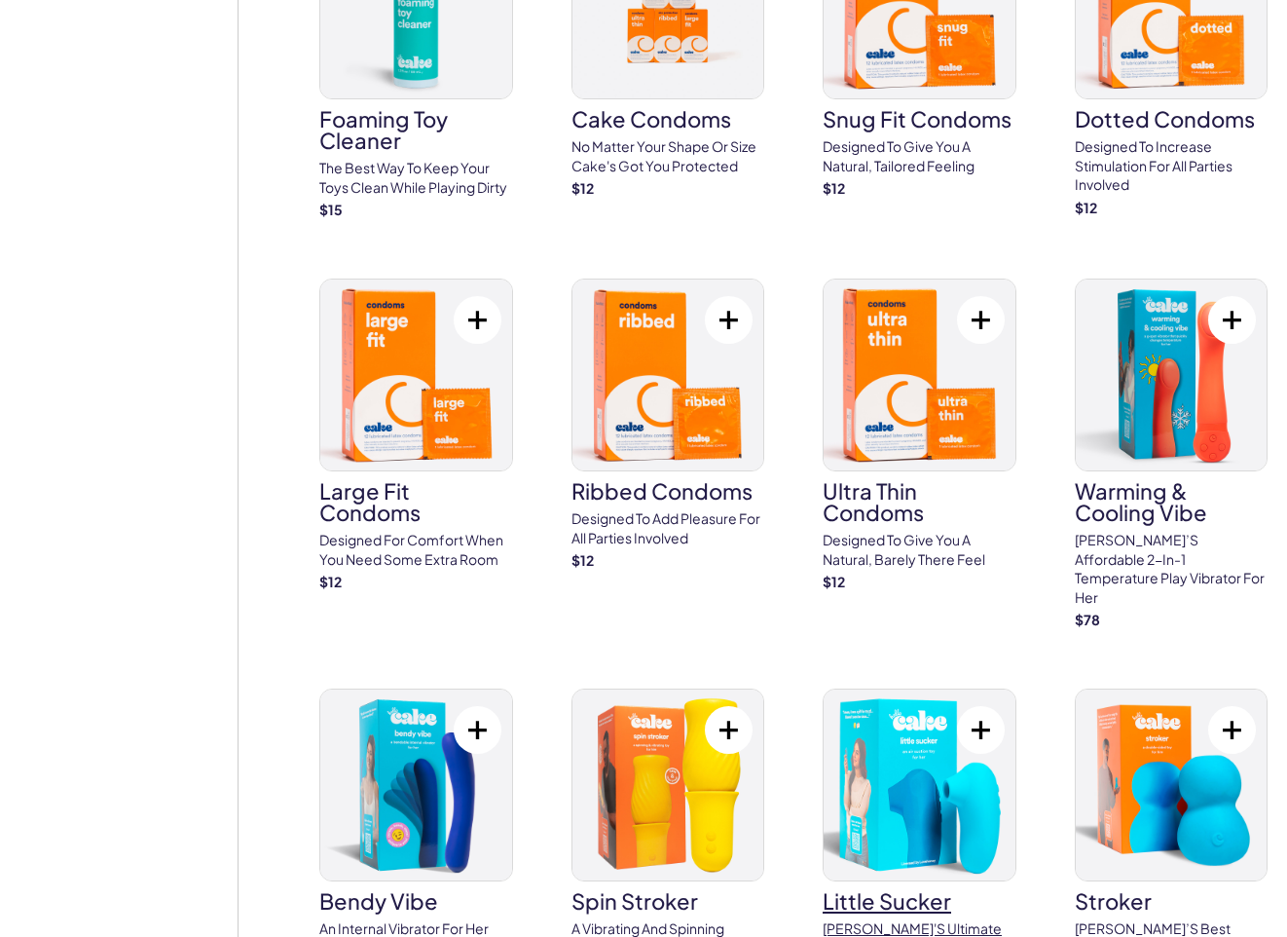
click at [919, 773] on img at bounding box center [920, 784] width 192 height 191
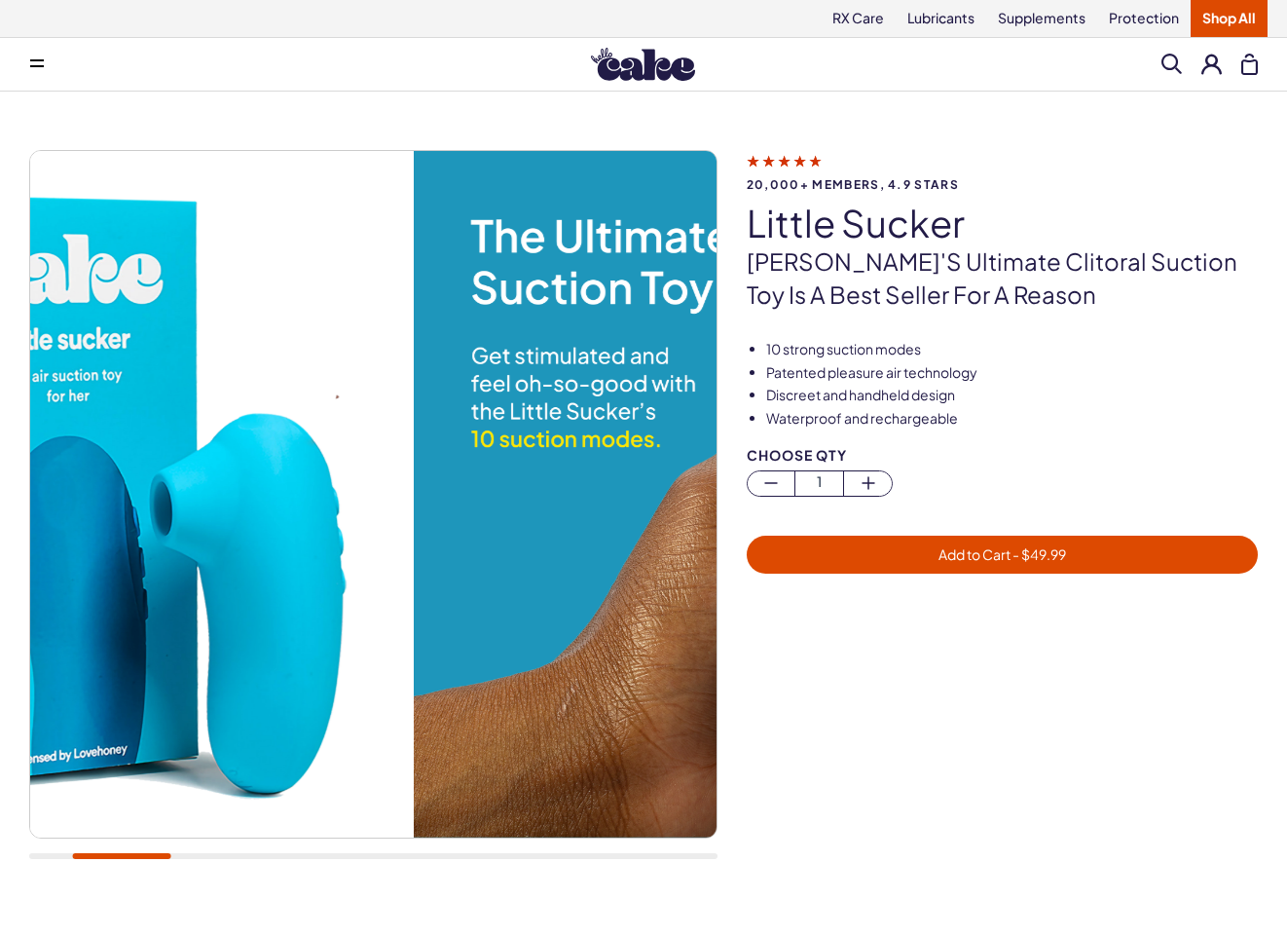
click at [147, 562] on img at bounding box center [70, 494] width 687 height 687
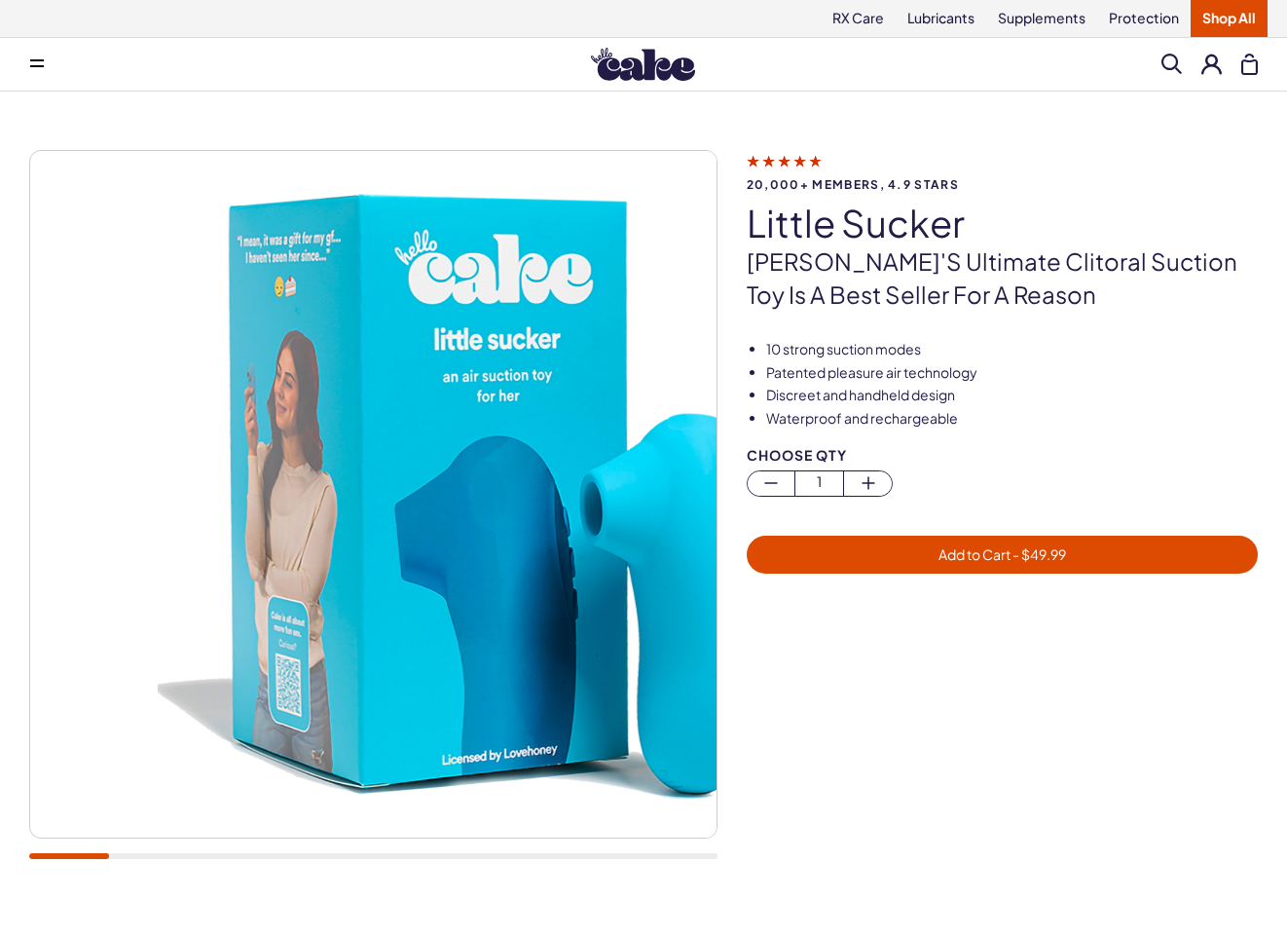
click at [497, 518] on img at bounding box center [501, 494] width 687 height 687
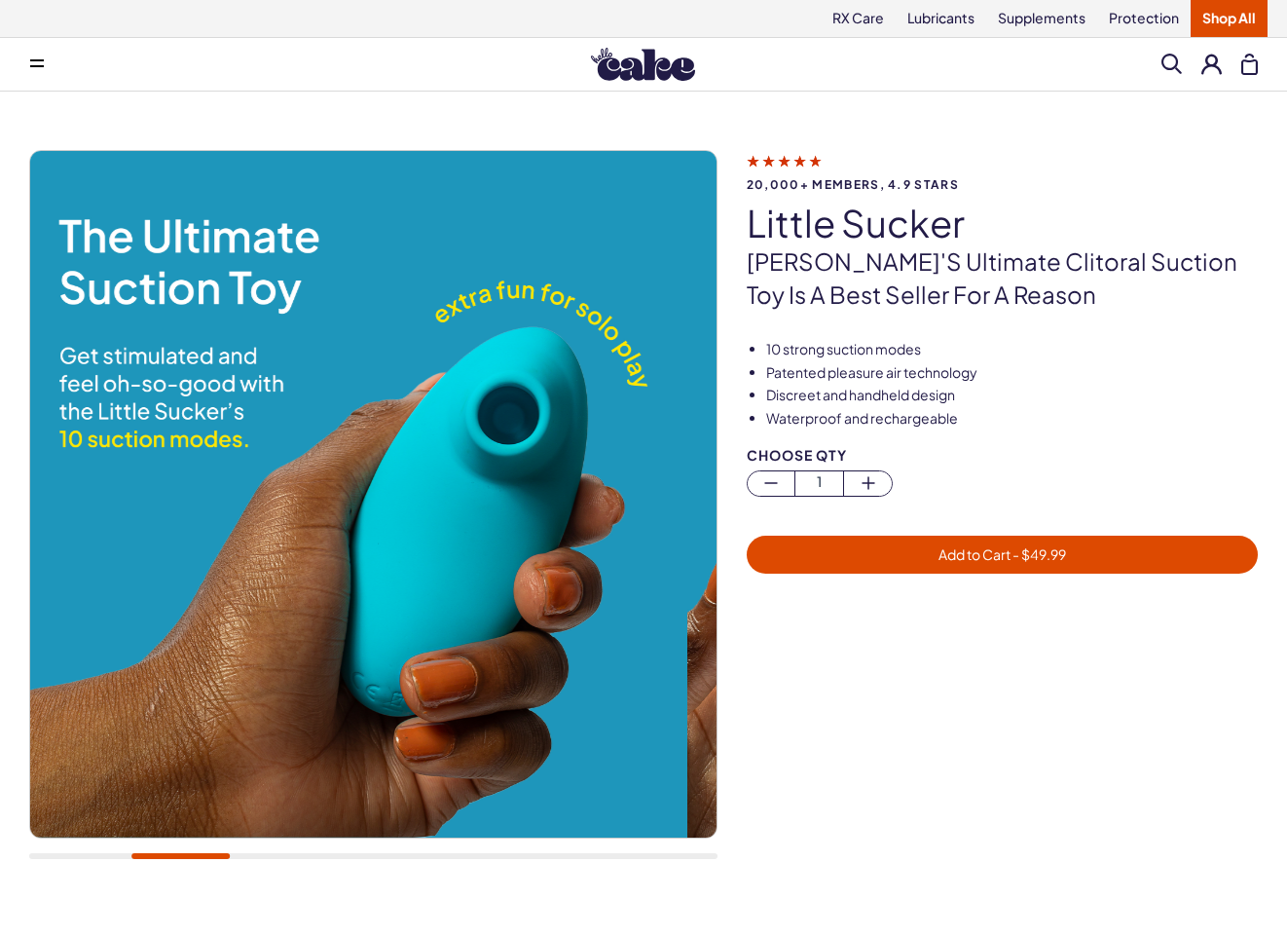
click at [225, 426] on img at bounding box center [345, 494] width 687 height 687
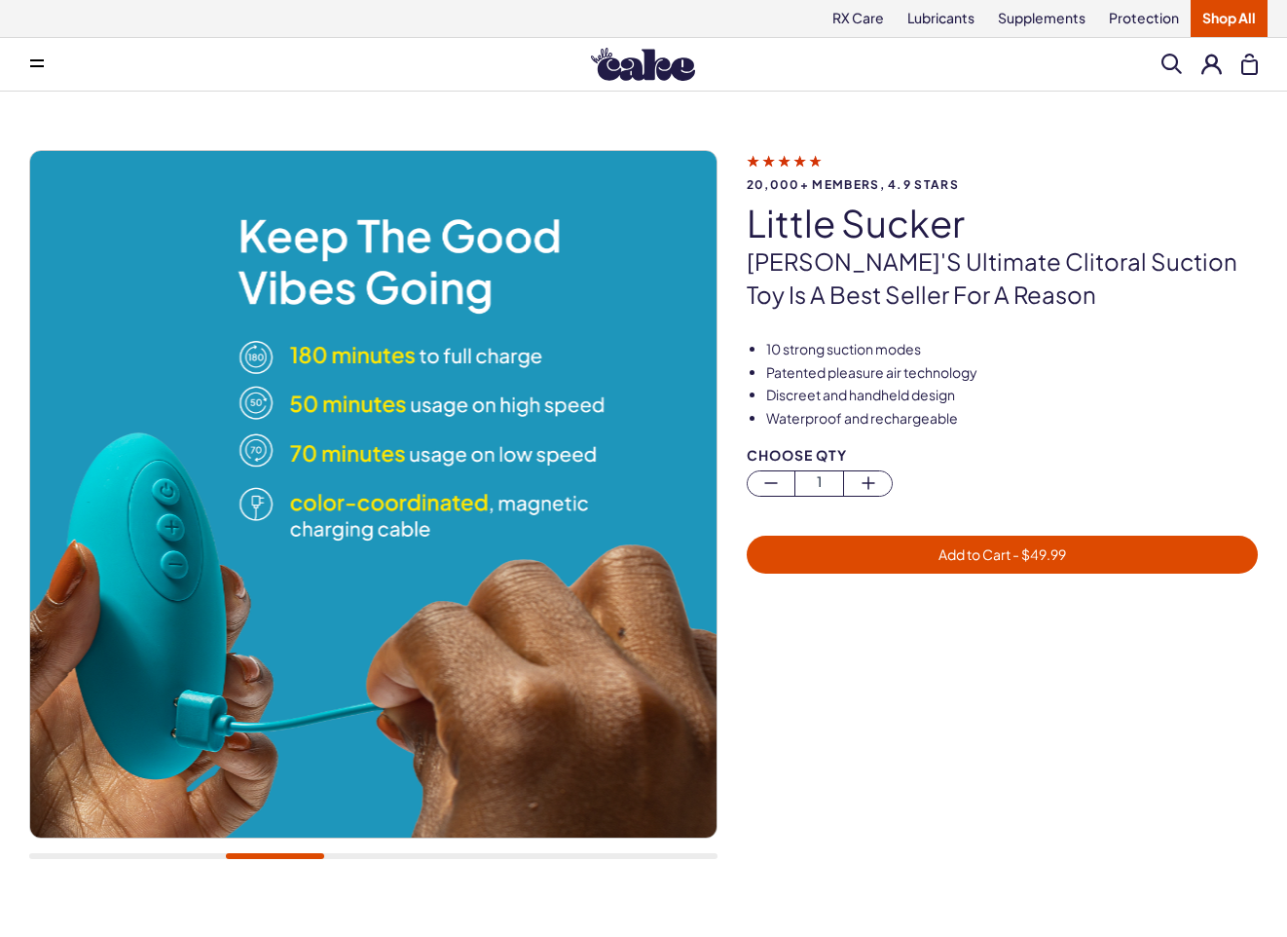
click at [593, 419] on img at bounding box center [373, 494] width 687 height 687
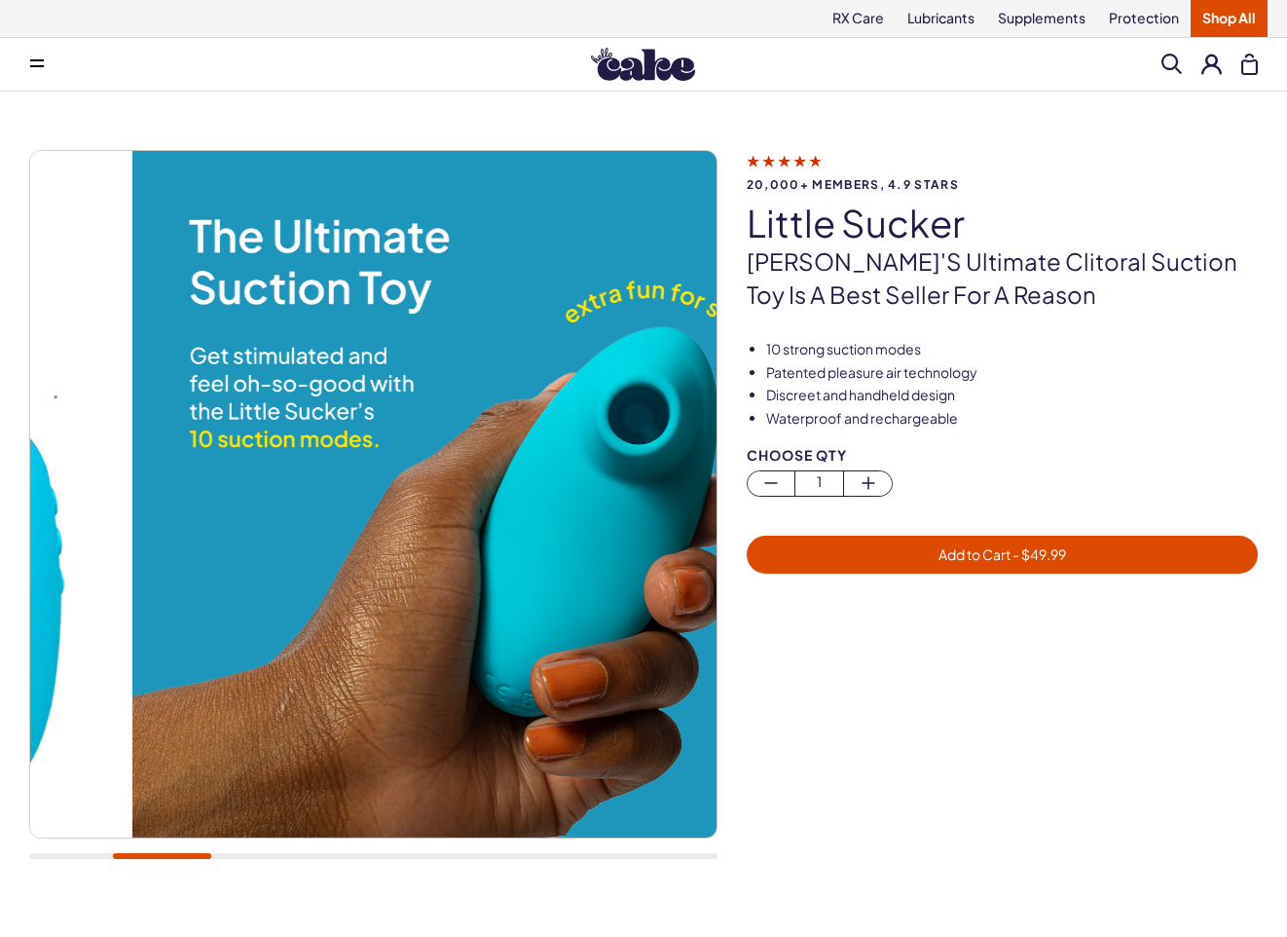
click at [589, 382] on img at bounding box center [475, 494] width 687 height 687
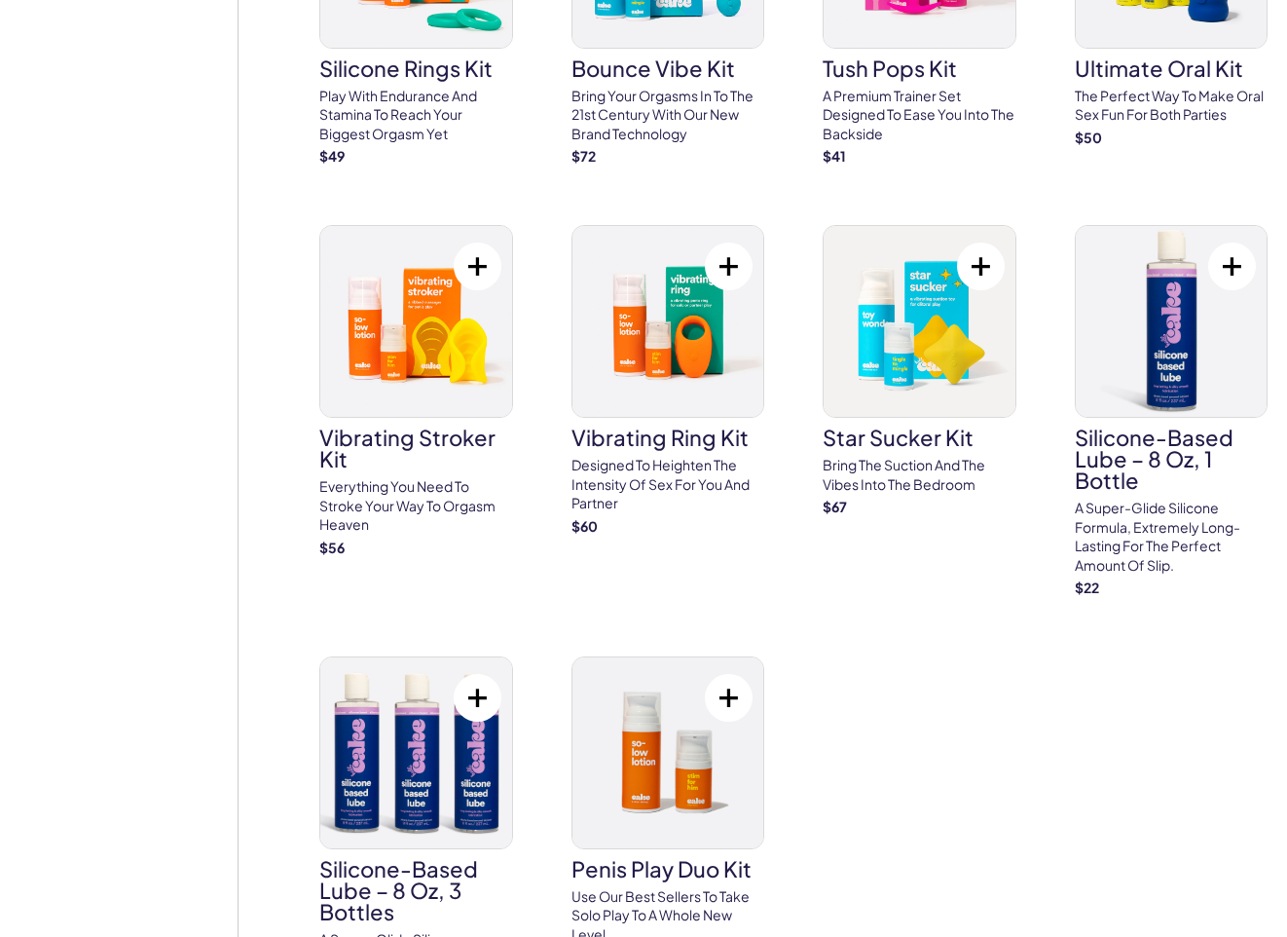
scroll to position [7354, 0]
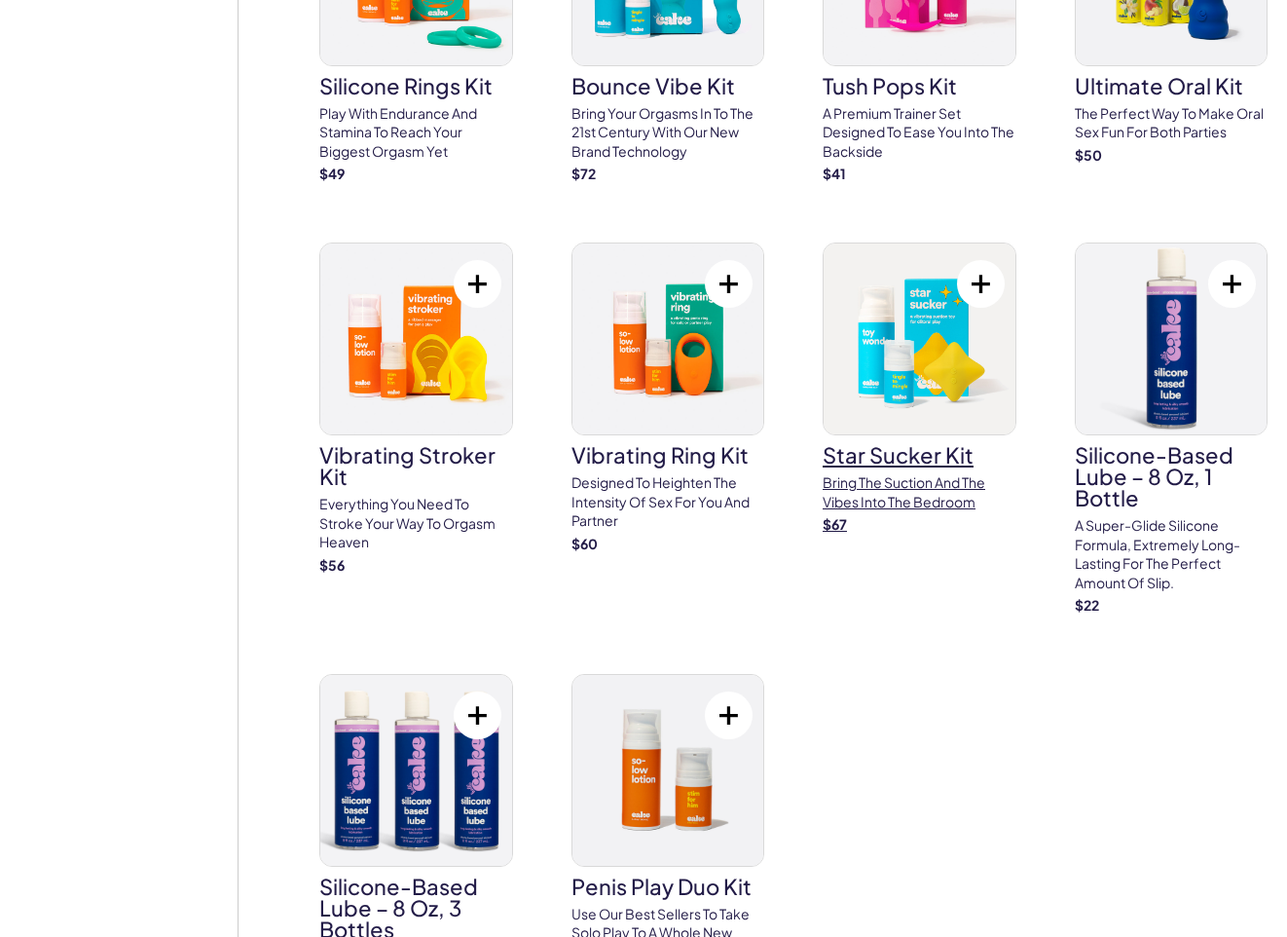
click at [936, 330] on img at bounding box center [920, 338] width 192 height 191
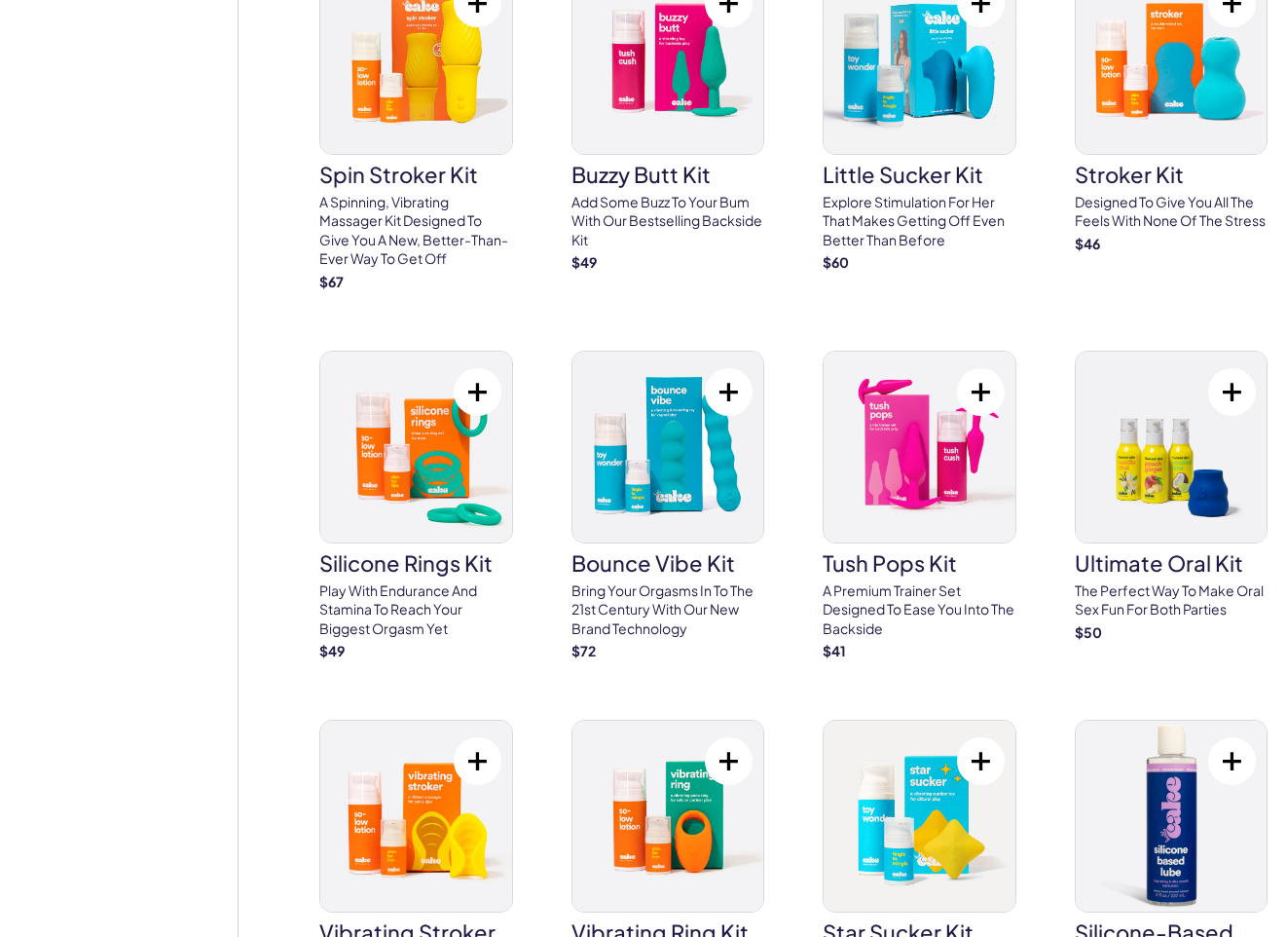
scroll to position [6815, 0]
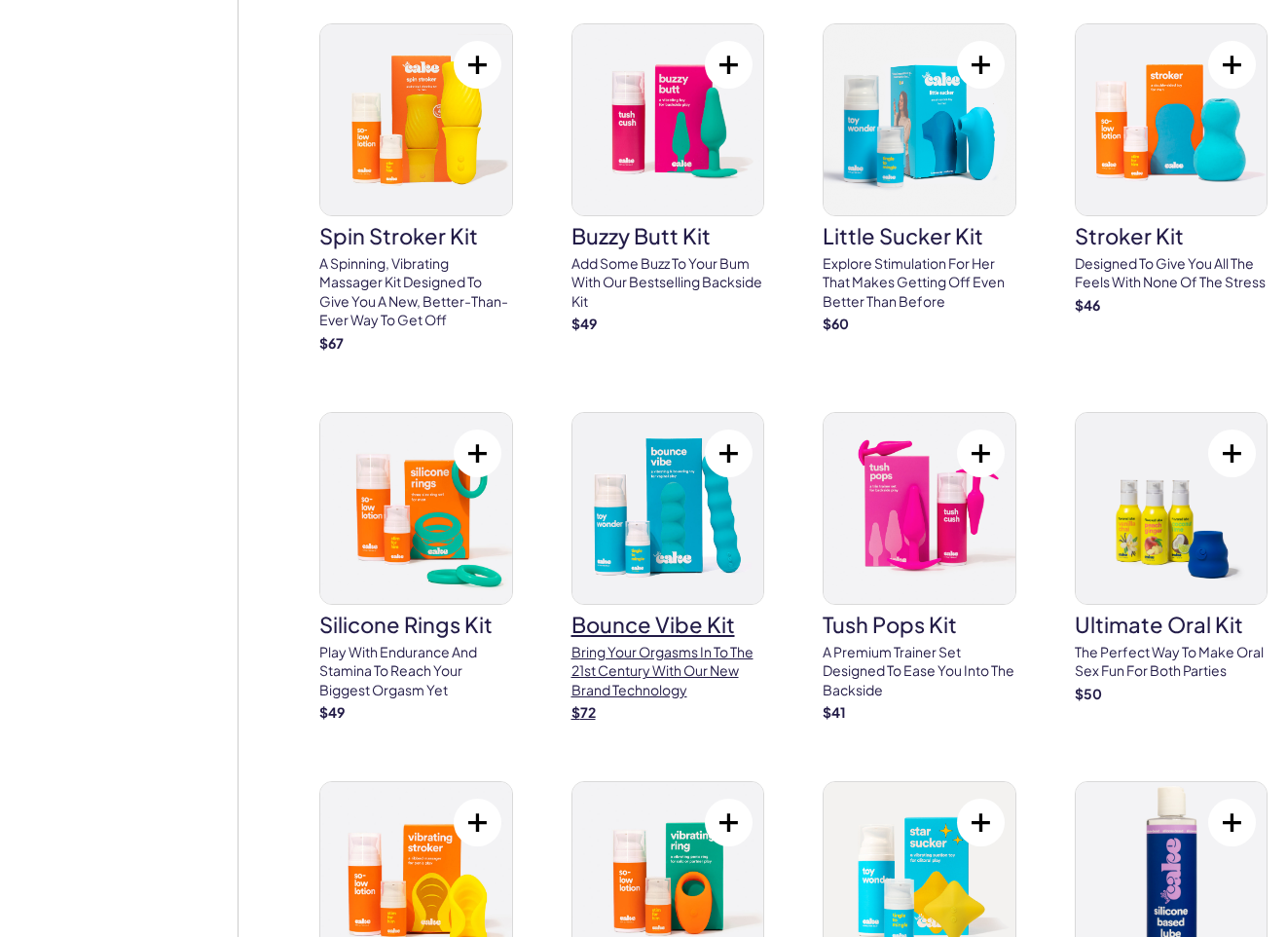
click at [635, 613] on h3 "bounce vibe kit" at bounding box center [669, 623] width 194 height 21
